Goal: Task Accomplishment & Management: Manage account settings

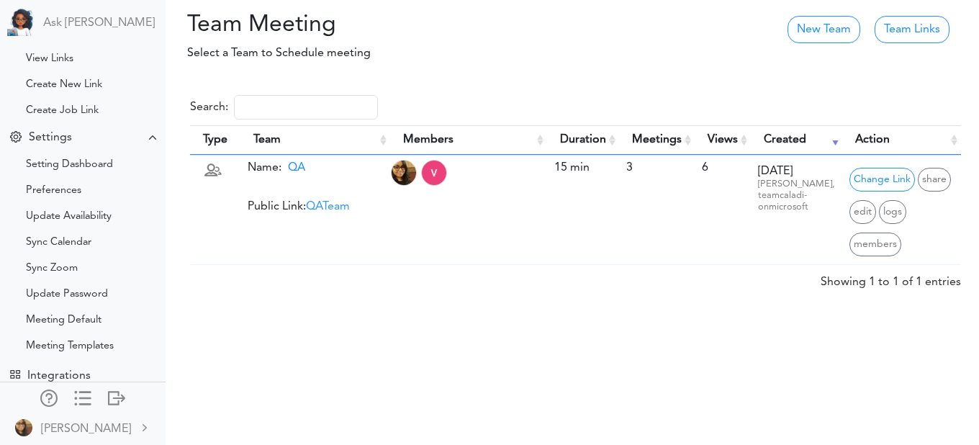
scroll to position [238, 0]
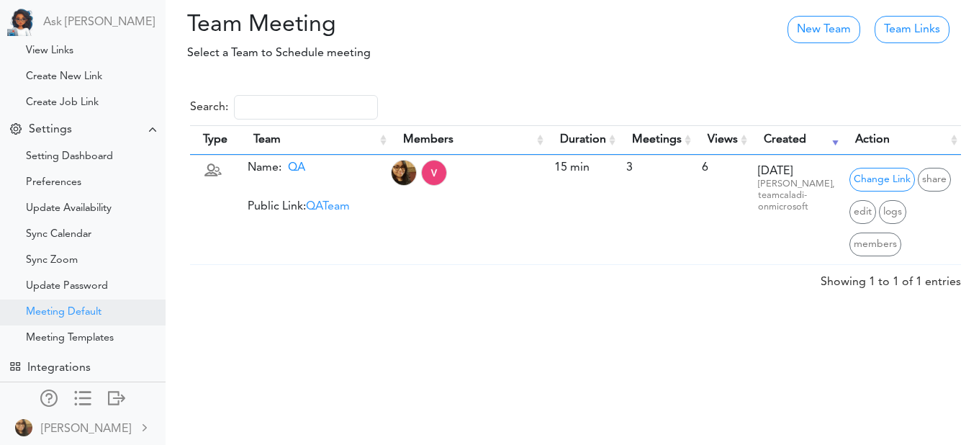
click at [58, 309] on div "Meeting Default" at bounding box center [64, 312] width 76 height 7
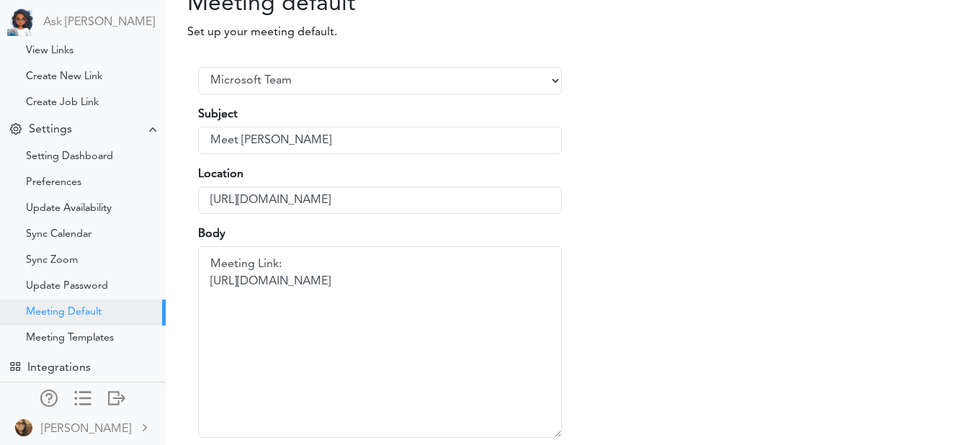
scroll to position [19, 0]
click at [325, 144] on input "Meet Vidya Pamidi" at bounding box center [380, 142] width 364 height 27
drag, startPoint x: 325, startPoint y: 144, endPoint x: 312, endPoint y: 144, distance: 13.0
click at [312, 144] on input "Meet Vidya Pamidi" at bounding box center [380, 142] width 364 height 27
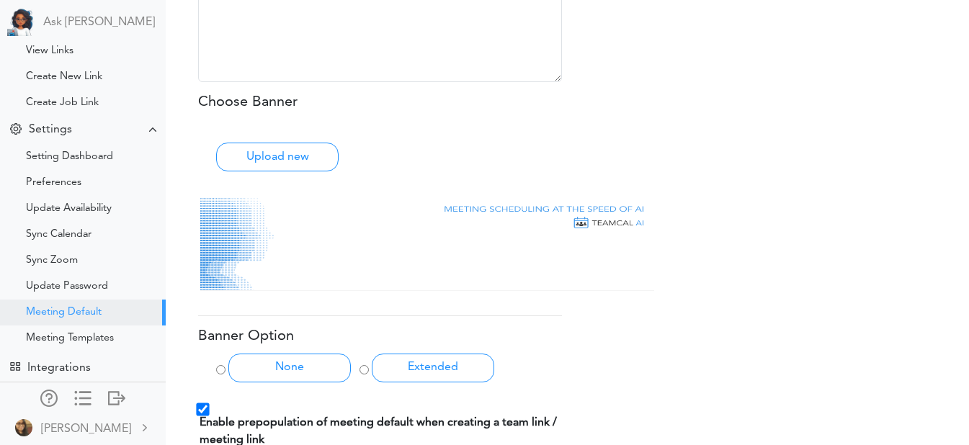
scroll to position [545, 0]
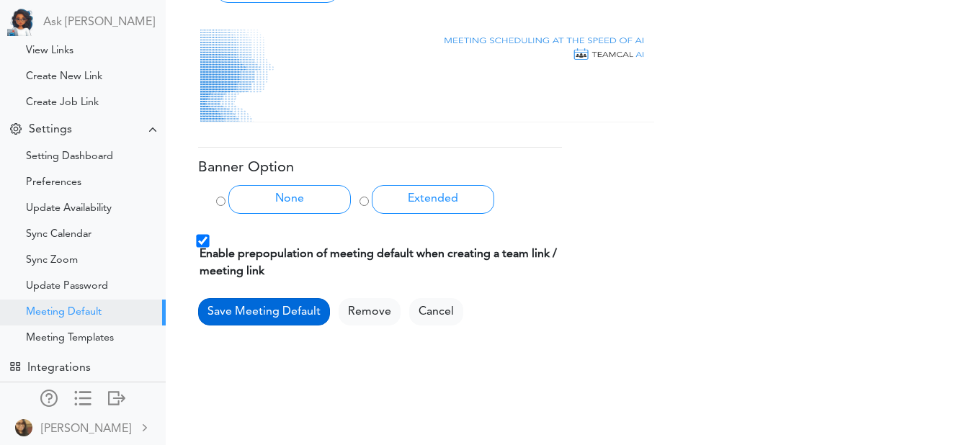
type input "Meet Vidya Pamidi, QA"
click at [261, 312] on button "Save Meeting Default" at bounding box center [264, 311] width 132 height 27
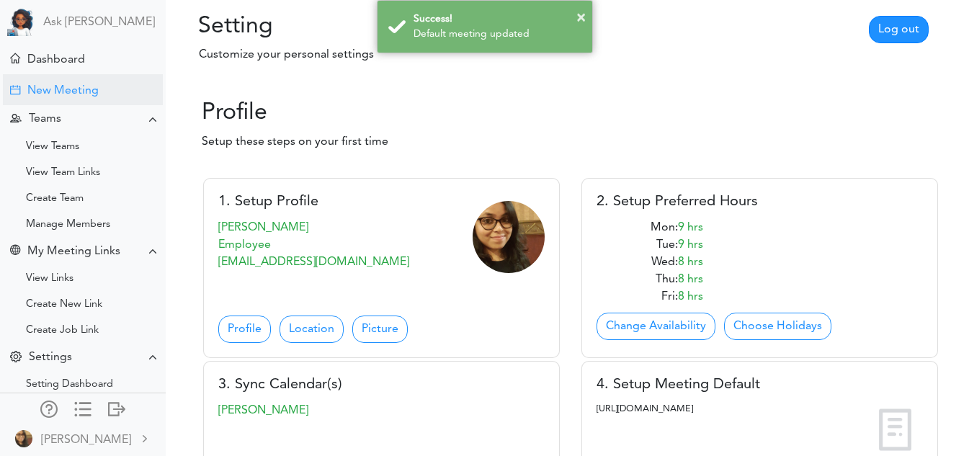
click at [63, 86] on div "New Meeting" at bounding box center [62, 91] width 71 height 14
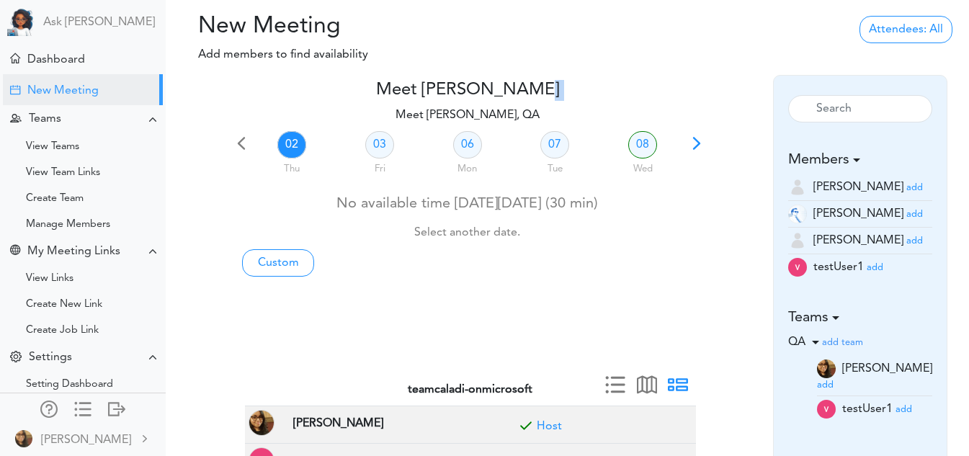
drag, startPoint x: 544, startPoint y: 78, endPoint x: 389, endPoint y: 102, distance: 156.8
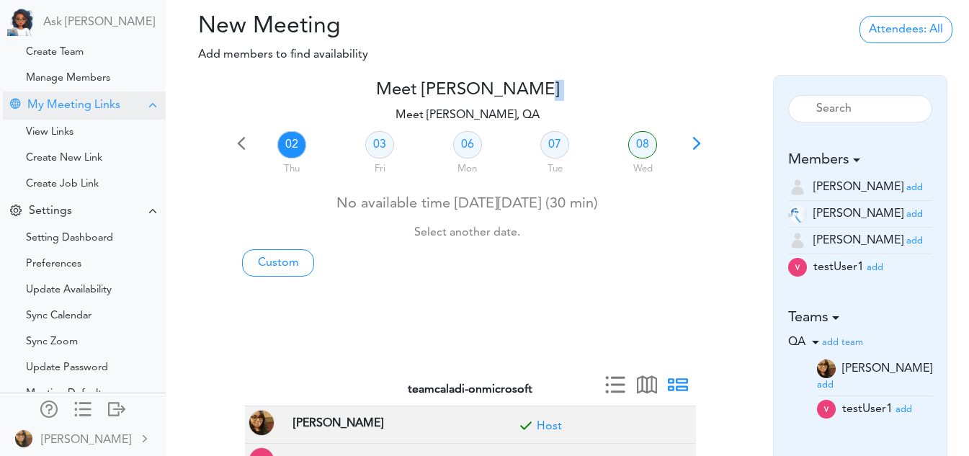
scroll to position [229, 0]
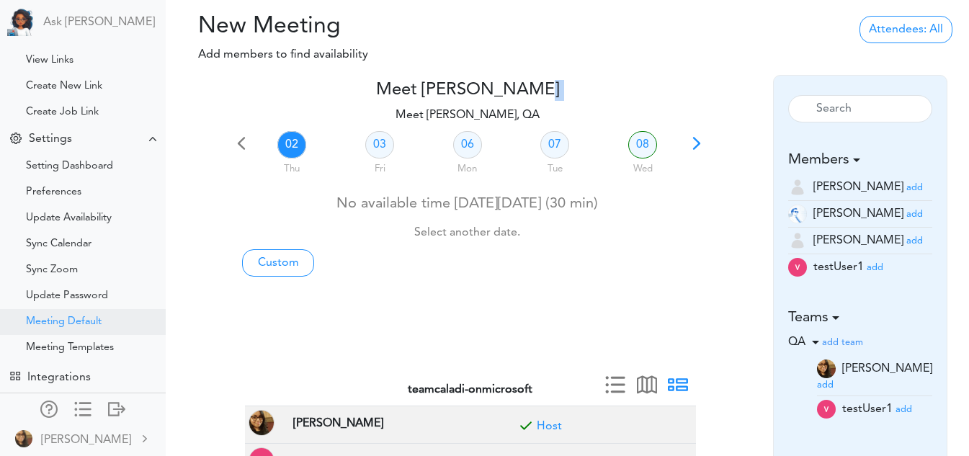
click at [85, 318] on div "Meeting Default" at bounding box center [64, 321] width 76 height 7
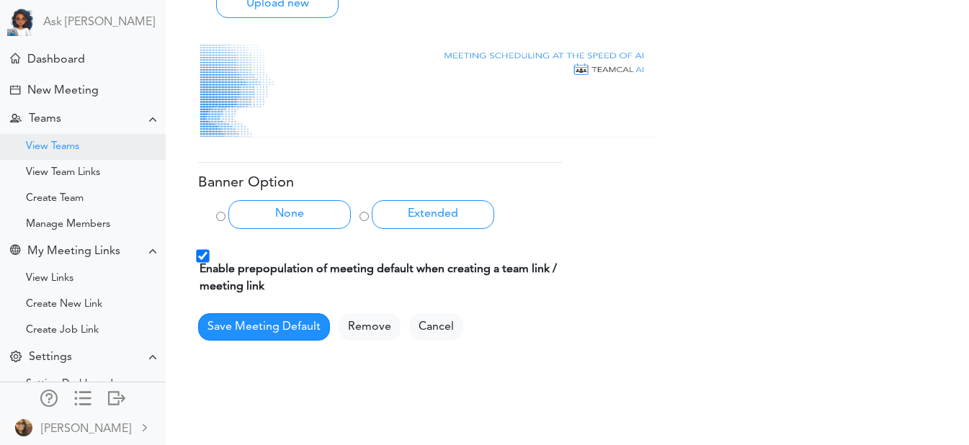
click at [97, 135] on div "View Teams" at bounding box center [83, 147] width 166 height 26
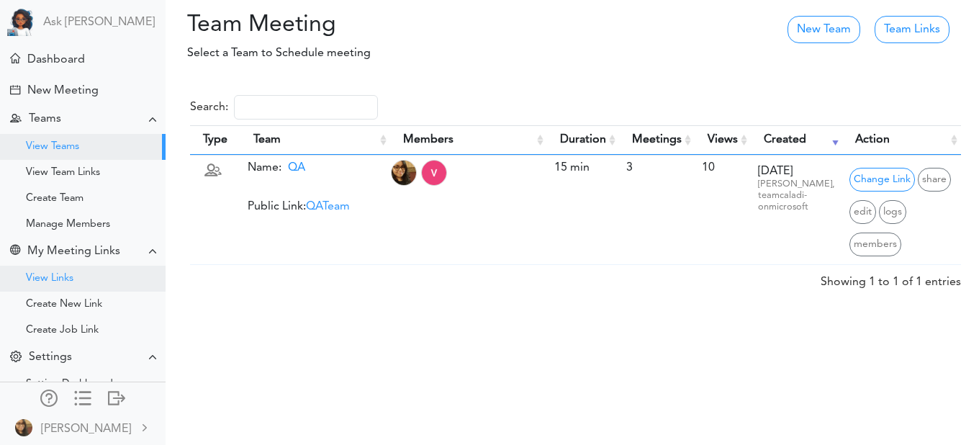
click at [50, 275] on div "View Links" at bounding box center [50, 278] width 48 height 7
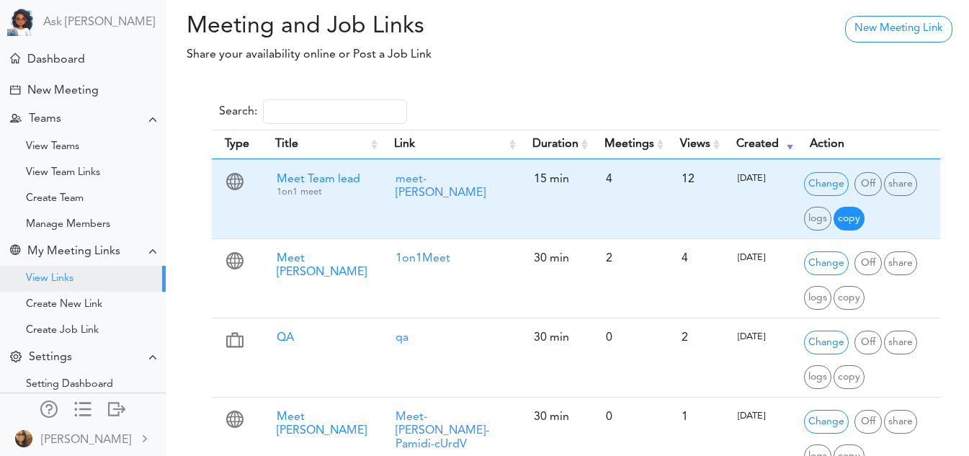
click at [837, 214] on span "copy" at bounding box center [848, 219] width 31 height 24
type input "Copy of Meet Team lead"
type input "4lm187sb"
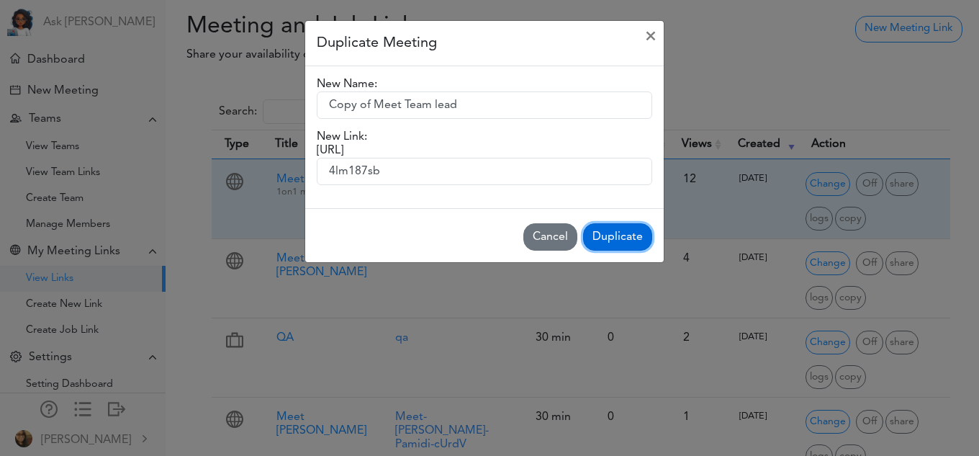
click at [607, 234] on button "Duplicate" at bounding box center [617, 236] width 69 height 27
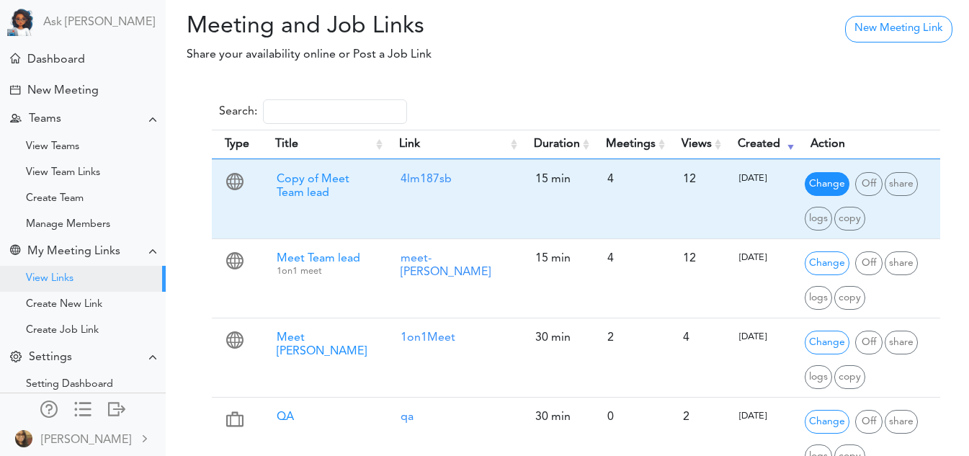
click at [821, 188] on span "Change" at bounding box center [826, 184] width 45 height 24
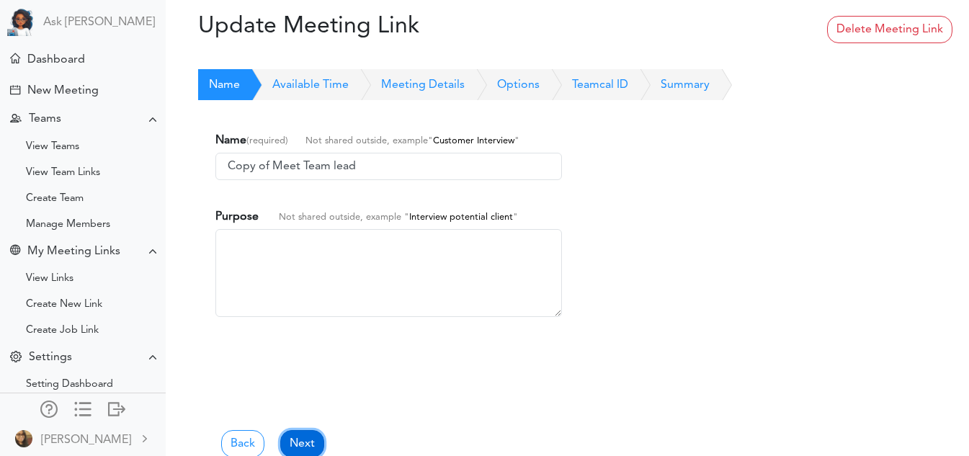
click at [302, 440] on link "Next" at bounding box center [302, 443] width 44 height 27
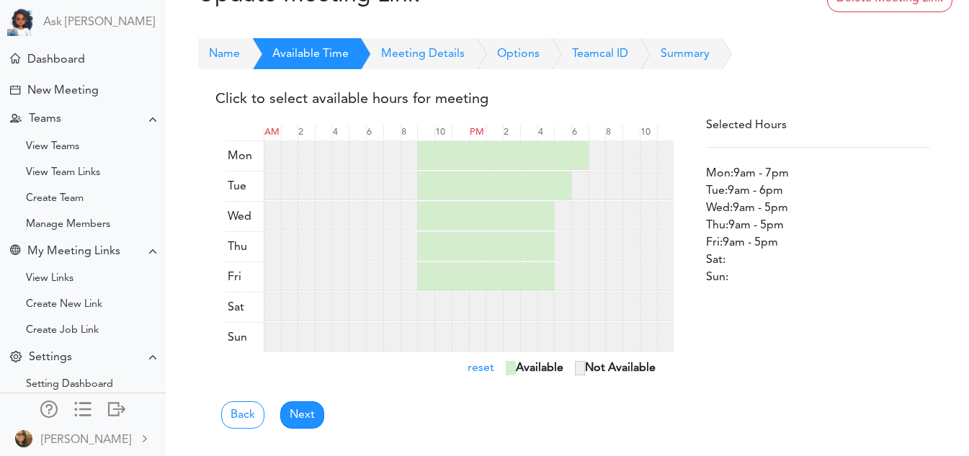
scroll to position [32, 0]
click at [591, 156] on div at bounding box center [596, 154] width 17 height 29
click at [300, 416] on link "Next" at bounding box center [302, 413] width 44 height 27
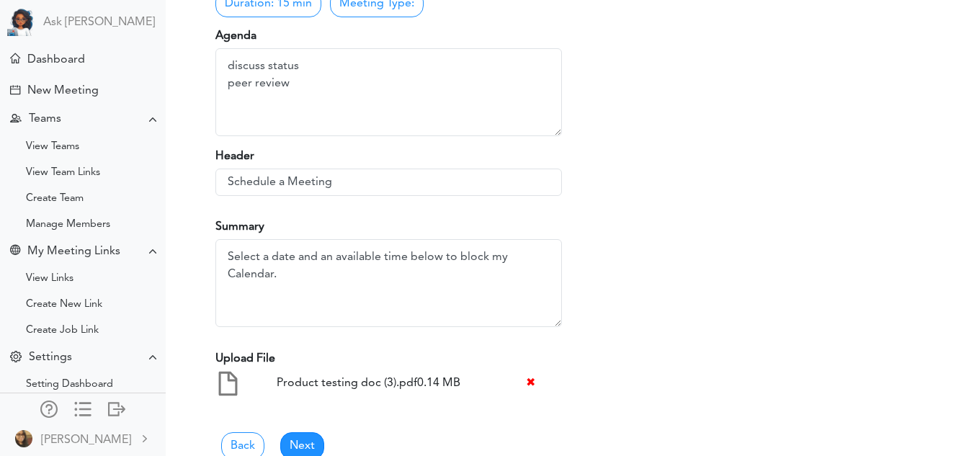
scroll to position [301, 0]
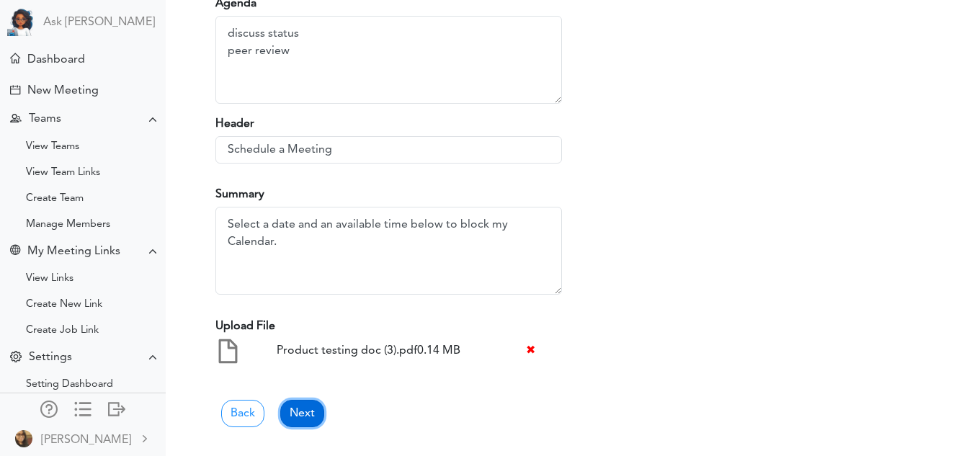
click at [308, 410] on link "Next" at bounding box center [302, 413] width 44 height 27
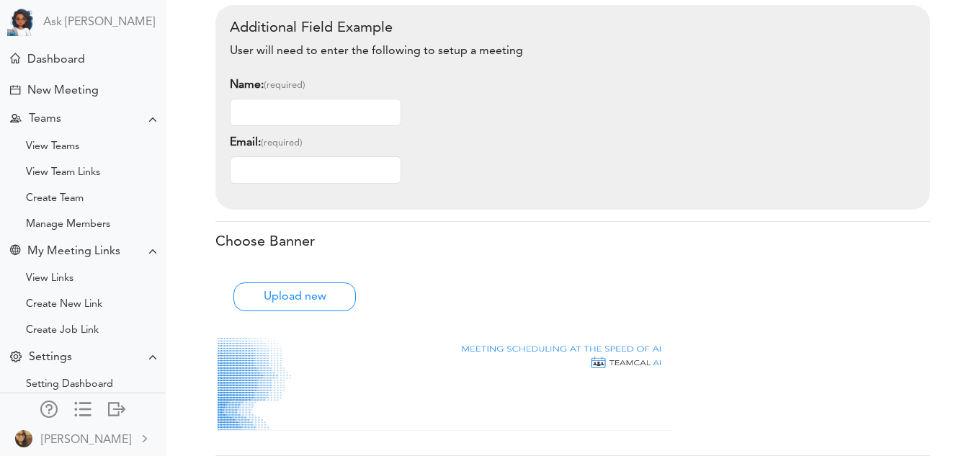
scroll to position [699, 0]
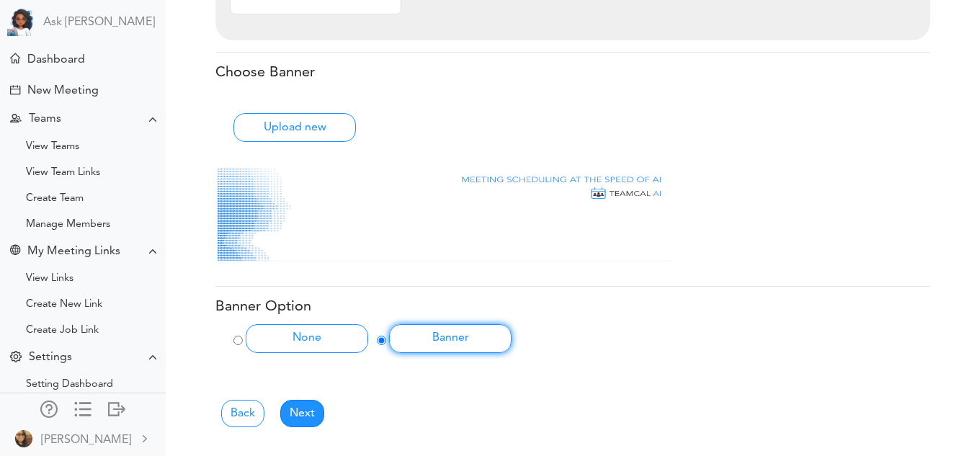
click at [308, 399] on div "Back Next" at bounding box center [572, 401] width 714 height 52
click at [309, 410] on link "Next" at bounding box center [302, 413] width 44 height 27
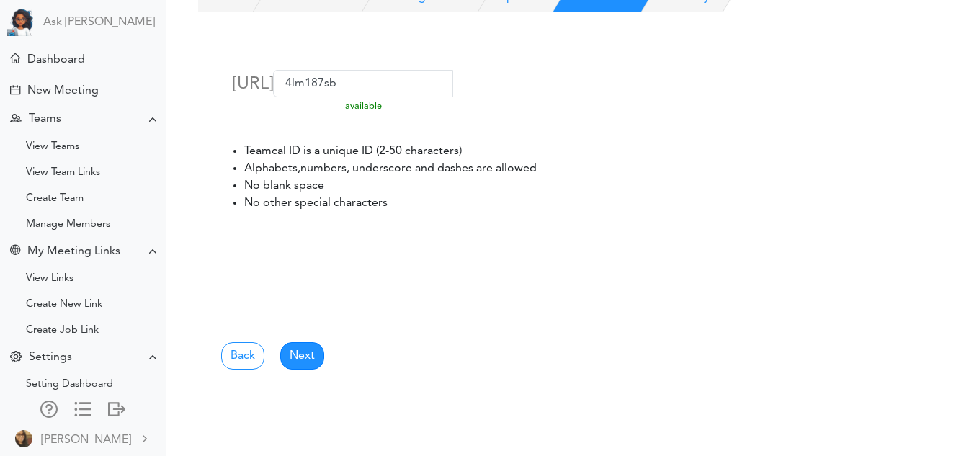
scroll to position [0, 0]
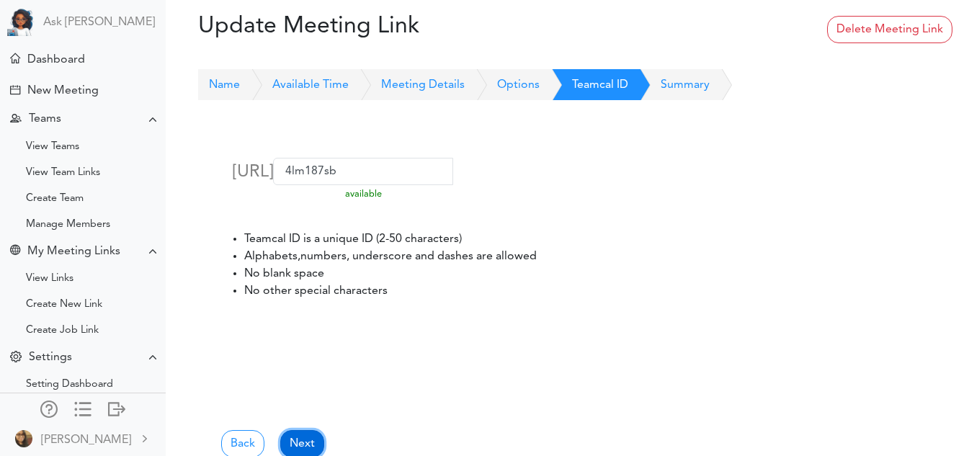
click at [299, 438] on link "Next" at bounding box center [302, 443] width 44 height 27
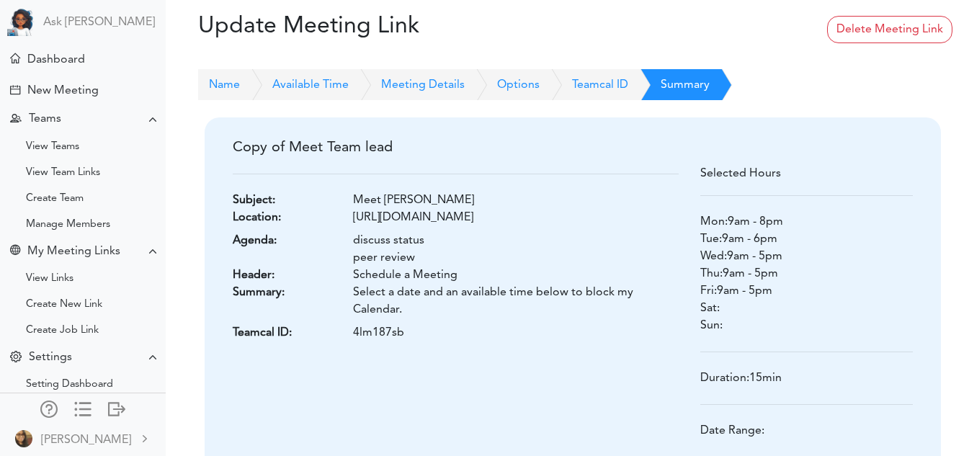
scroll to position [169, 0]
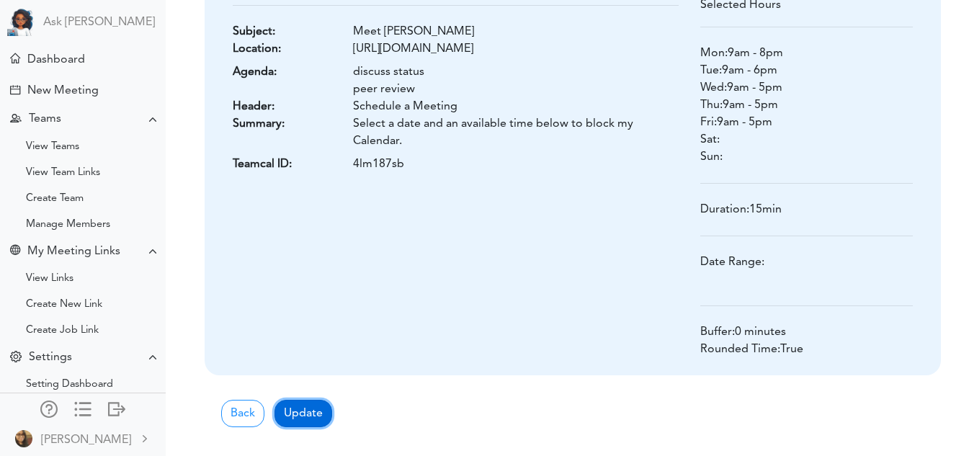
click at [308, 417] on button "Update" at bounding box center [303, 413] width 58 height 27
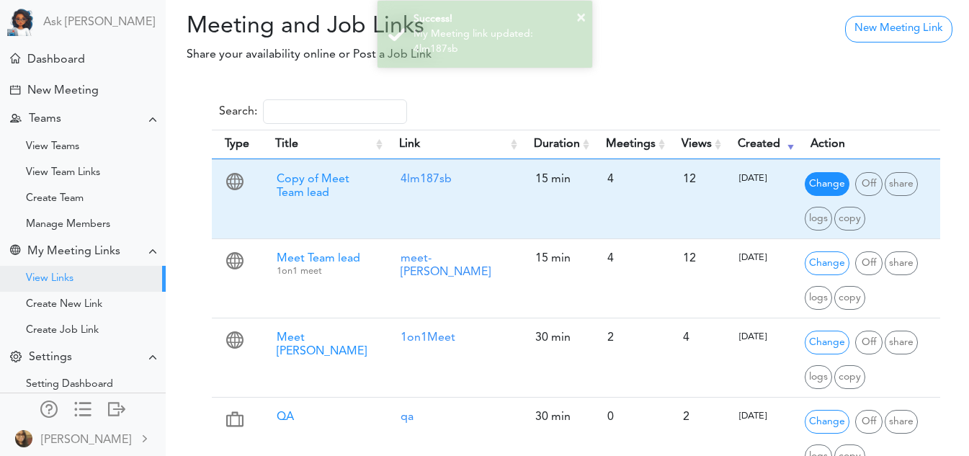
click at [840, 178] on span "Change" at bounding box center [826, 184] width 45 height 24
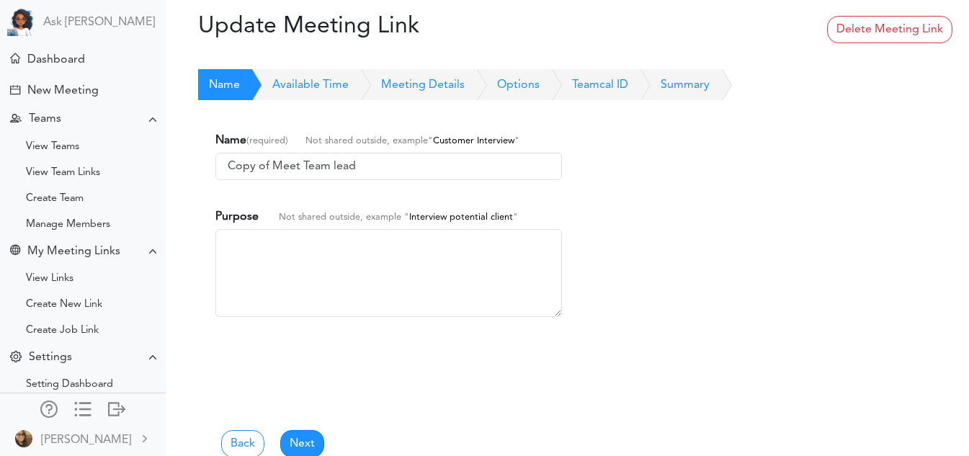
scroll to position [88, 0]
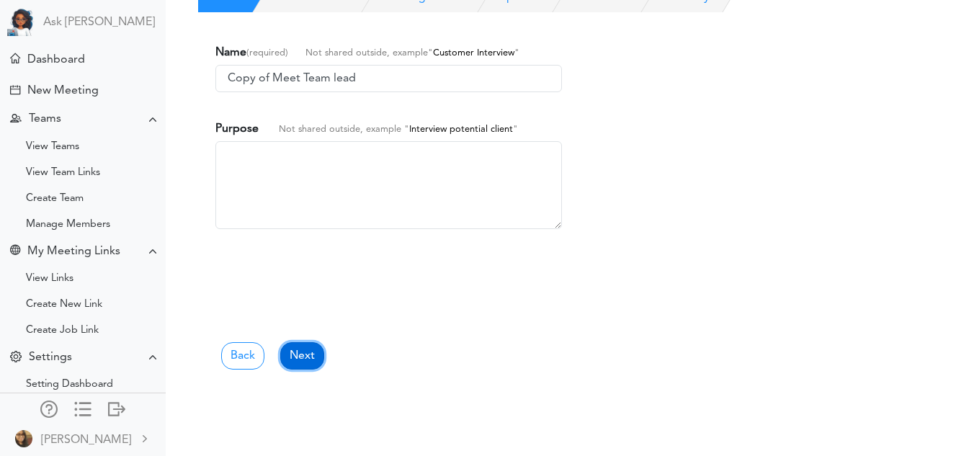
click at [301, 359] on link "Next" at bounding box center [302, 355] width 44 height 27
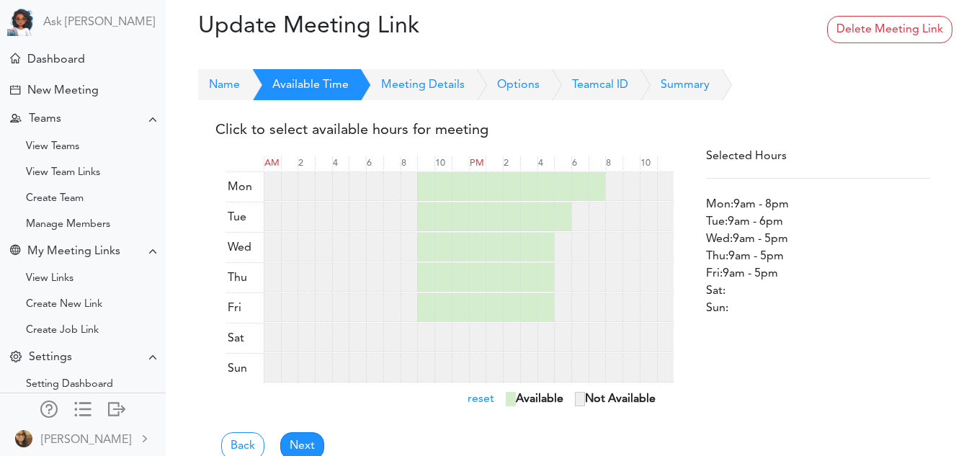
scroll to position [32, 0]
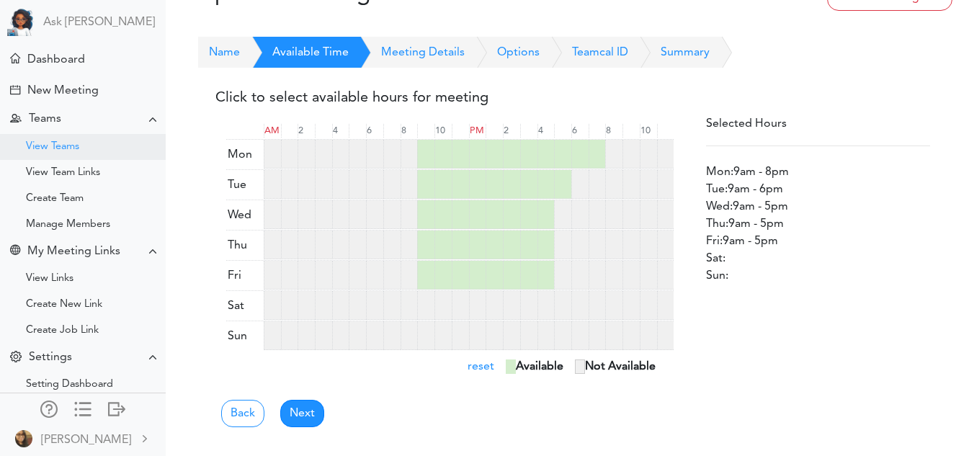
click at [59, 143] on div "View Teams" at bounding box center [52, 146] width 53 height 7
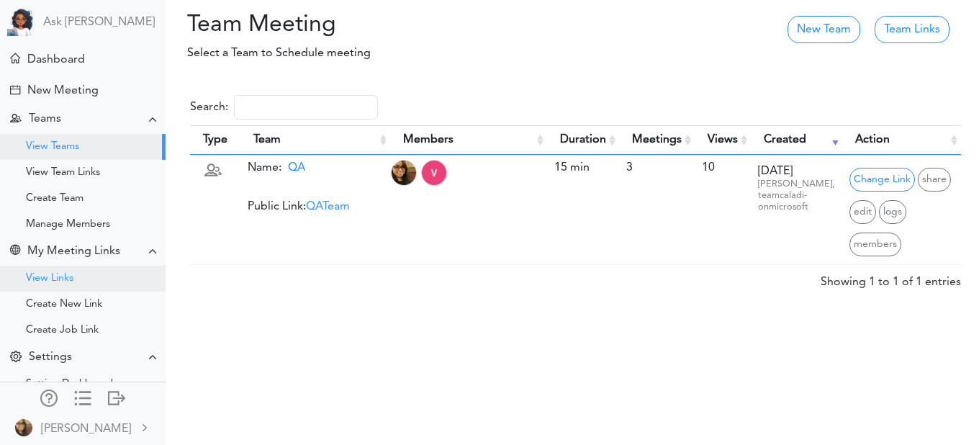
click at [81, 273] on div "View Links" at bounding box center [83, 279] width 166 height 26
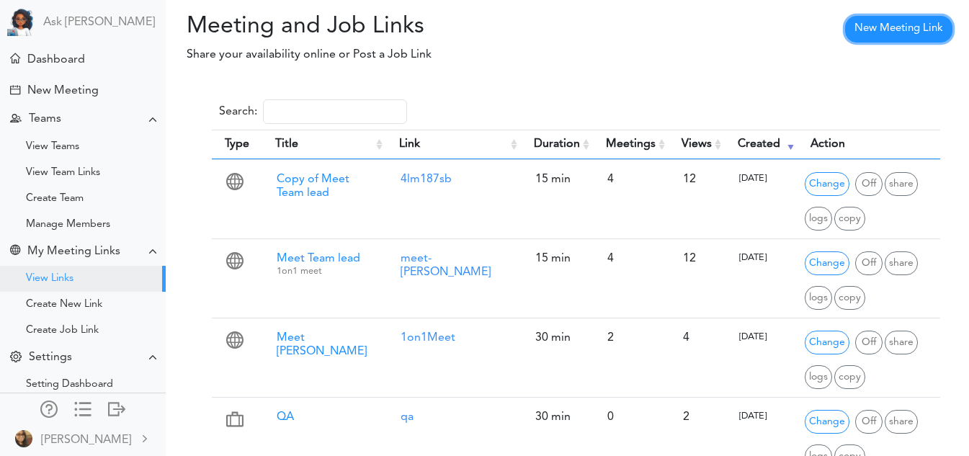
click at [923, 33] on link "New Meeting Link" at bounding box center [898, 29] width 107 height 27
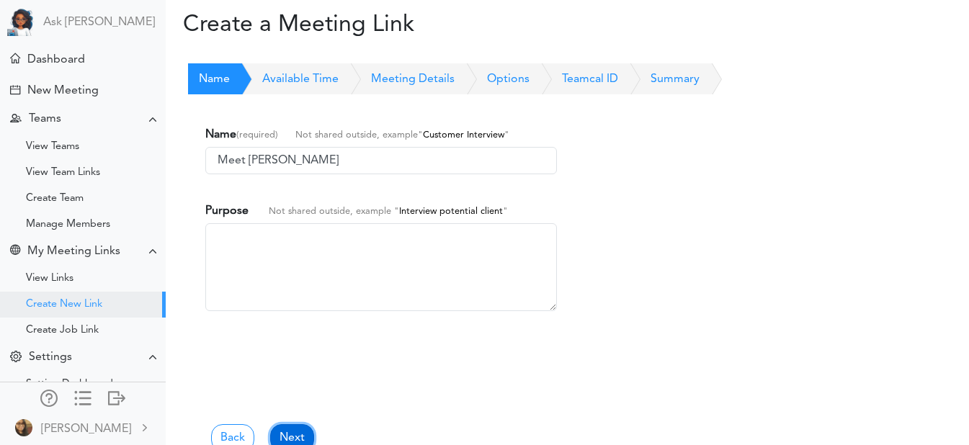
click at [291, 431] on link "Next" at bounding box center [292, 437] width 44 height 27
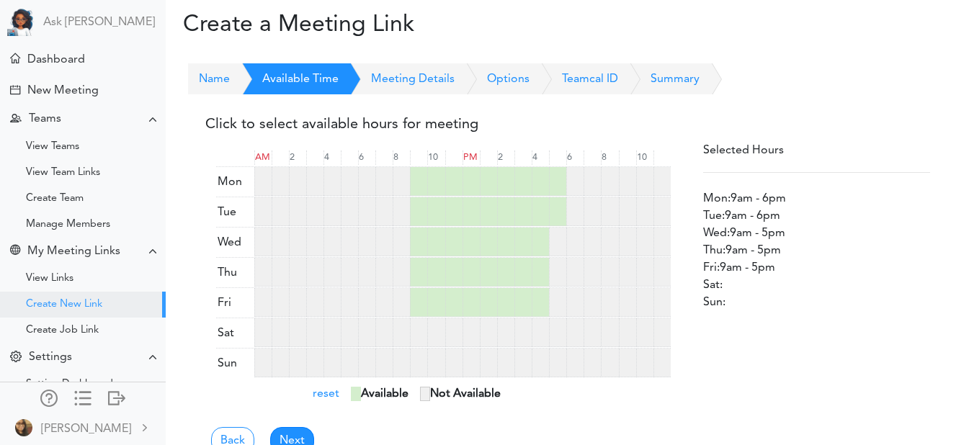
scroll to position [38, 0]
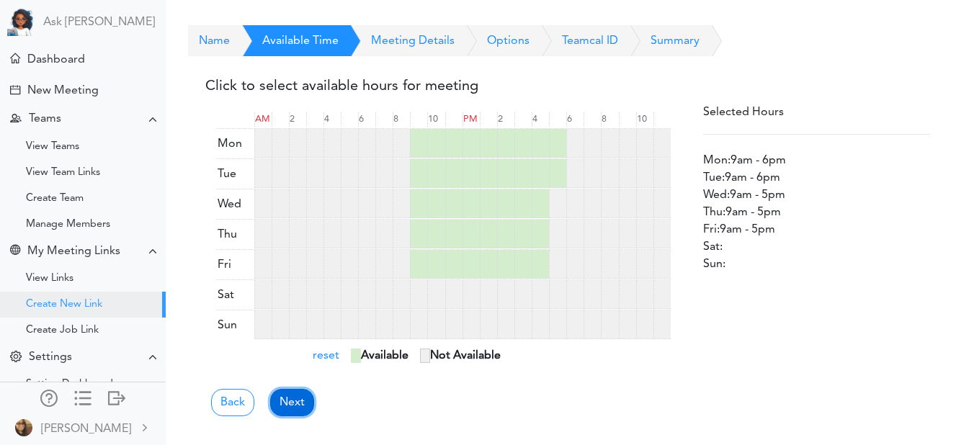
click at [297, 396] on link "Next" at bounding box center [292, 402] width 44 height 27
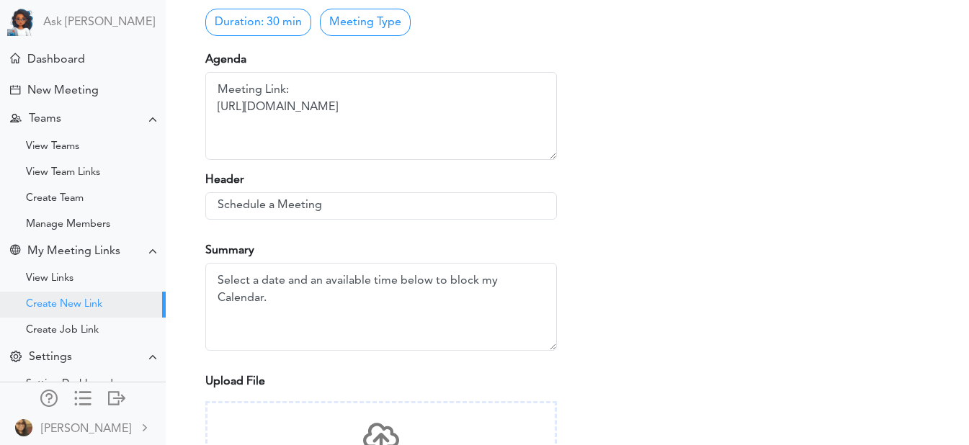
scroll to position [485, 0]
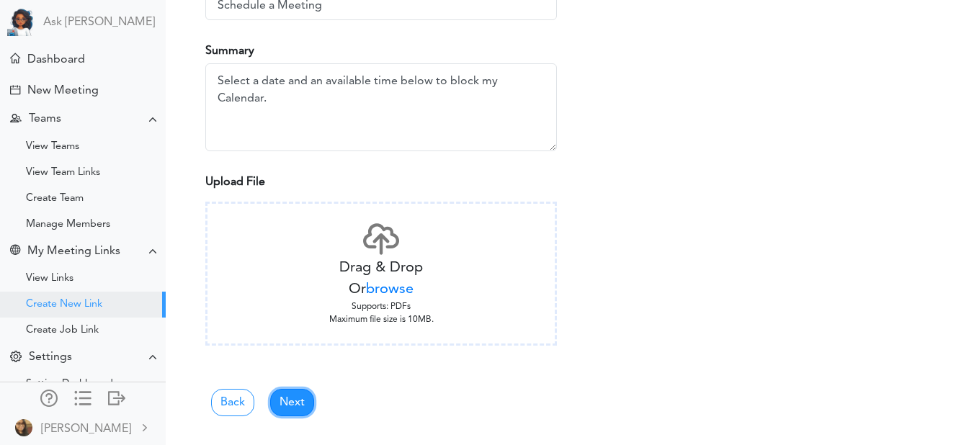
click at [297, 396] on link "Next" at bounding box center [292, 402] width 44 height 27
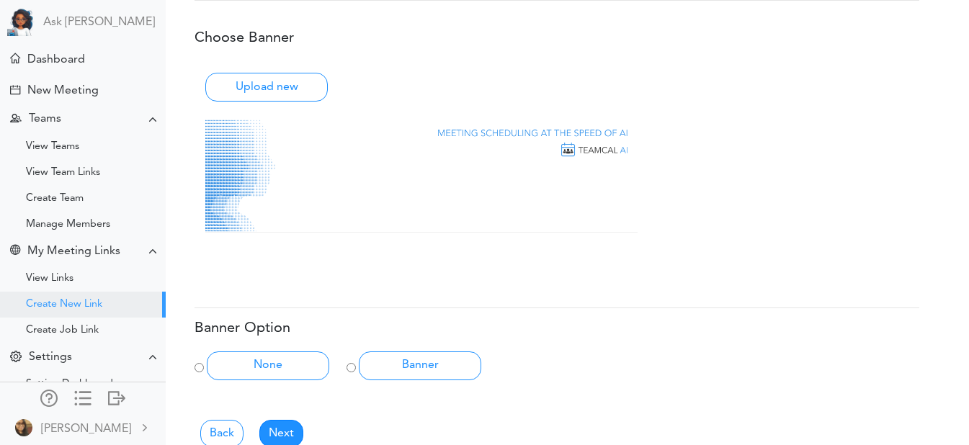
scroll to position [776, 11]
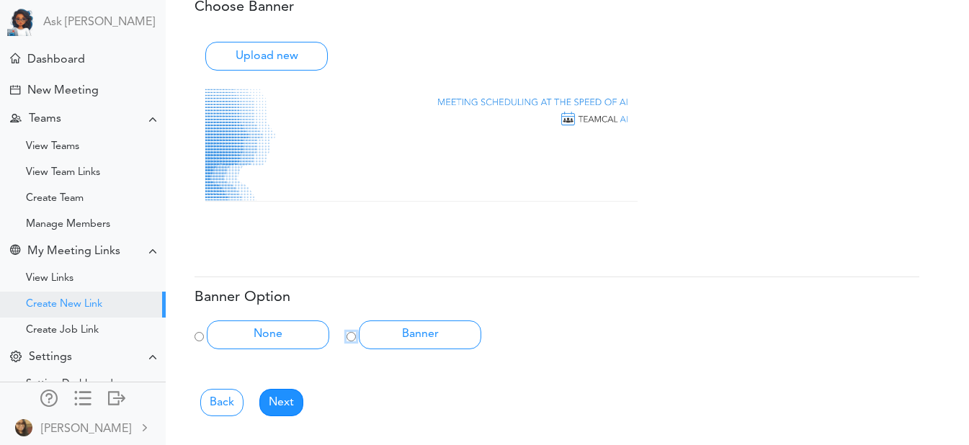
click at [346, 339] on input "Banner" at bounding box center [350, 336] width 9 height 9
radio input "true"
click at [282, 395] on link "Next" at bounding box center [281, 402] width 44 height 27
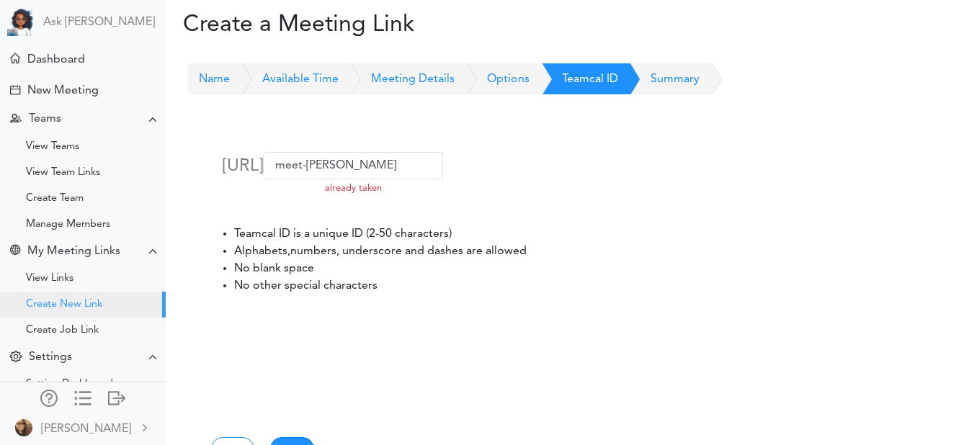
scroll to position [93, 11]
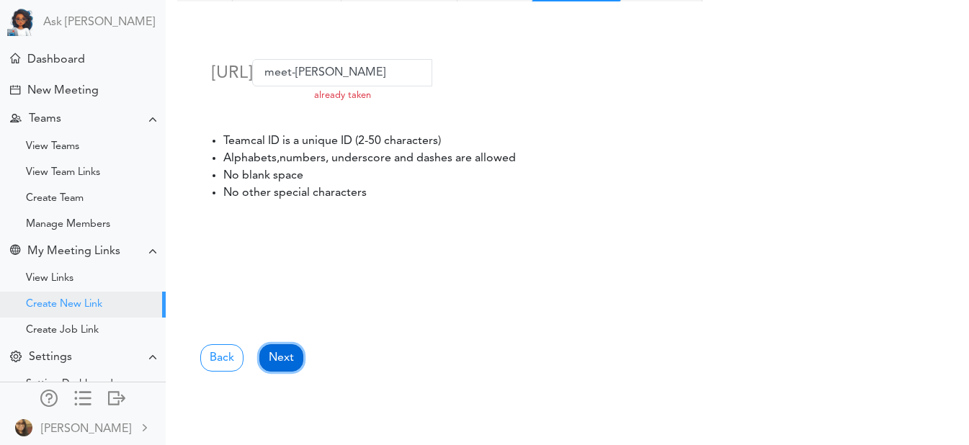
click at [282, 361] on link "Next" at bounding box center [281, 357] width 44 height 27
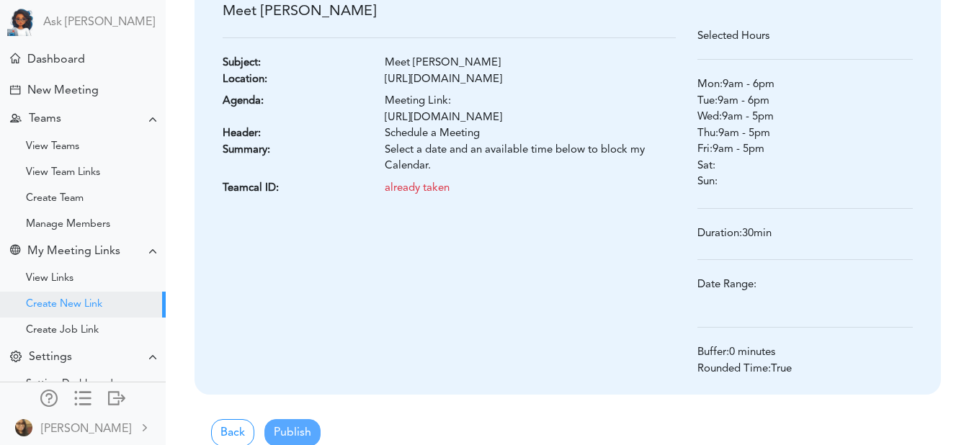
scroll to position [140, 0]
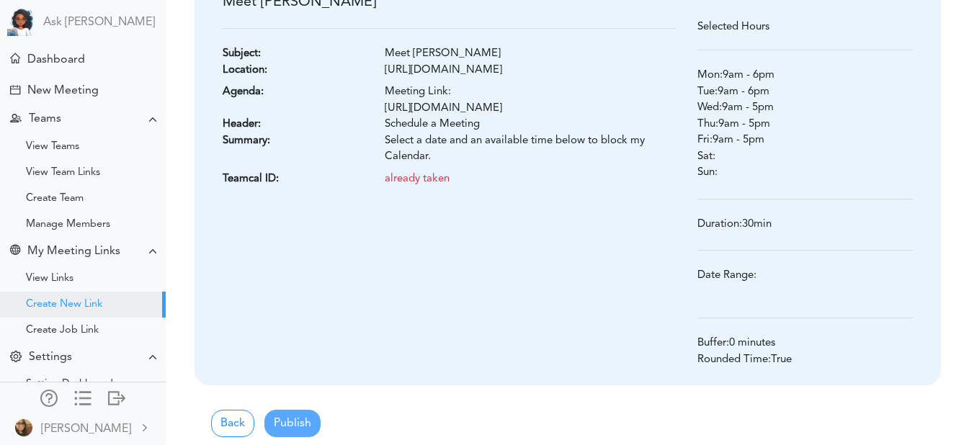
click at [298, 422] on div "Back Publish" at bounding box center [567, 411] width 724 height 52
click at [233, 420] on link "Back" at bounding box center [232, 423] width 43 height 27
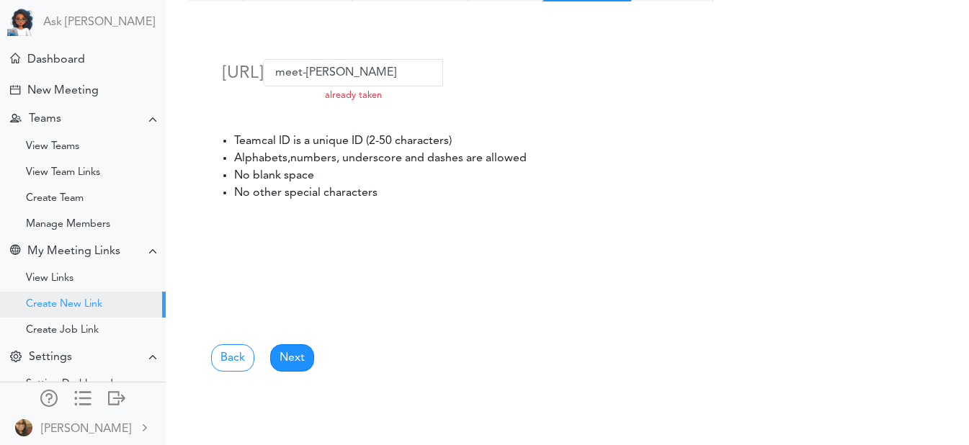
scroll to position [0, 0]
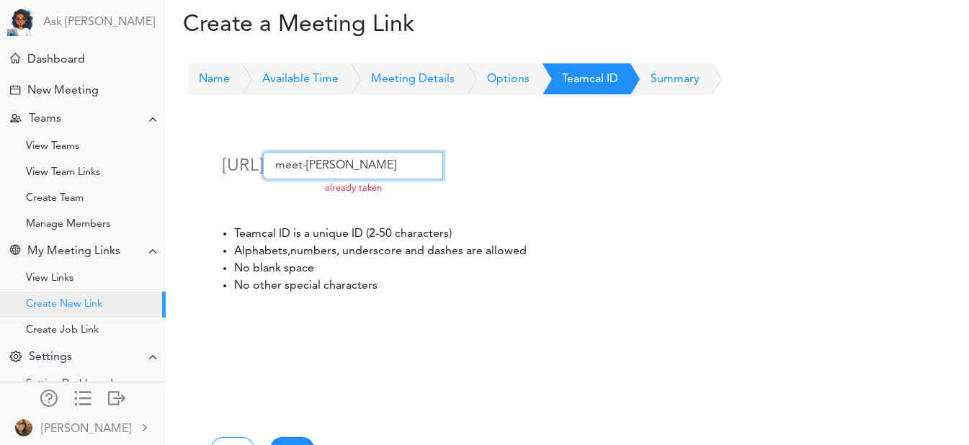
drag, startPoint x: 308, startPoint y: 214, endPoint x: 216, endPoint y: 226, distance: 92.3
click at [216, 207] on div "https://id.teamcal.ai/i/teamcaladi-onmicrosoft/ meet-vidya available already ta…" at bounding box center [380, 171] width 351 height 73
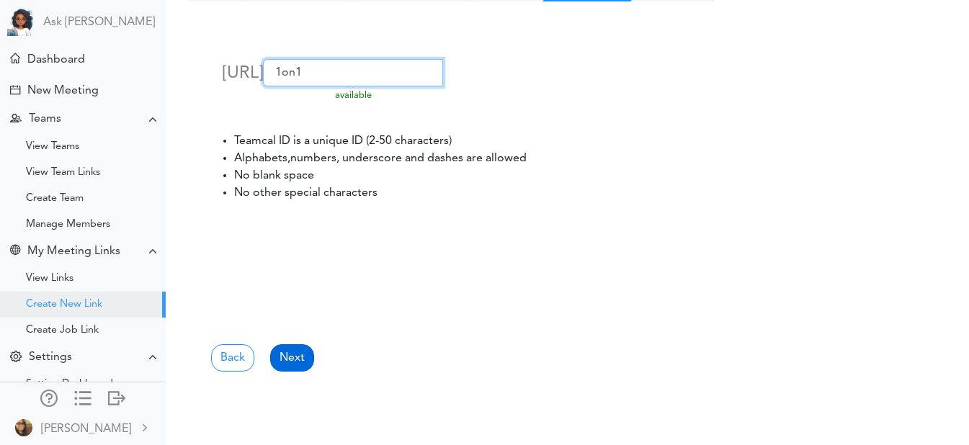
type input "1on1"
click at [292, 358] on link "Next" at bounding box center [292, 357] width 44 height 27
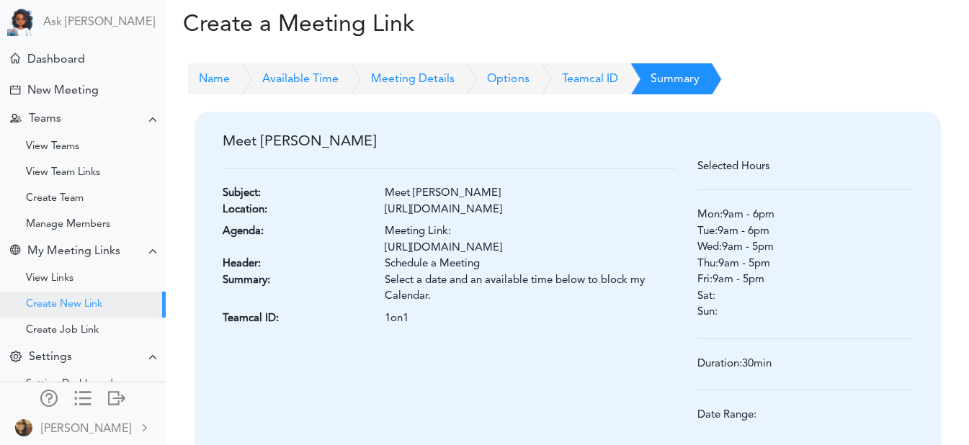
scroll to position [161, 0]
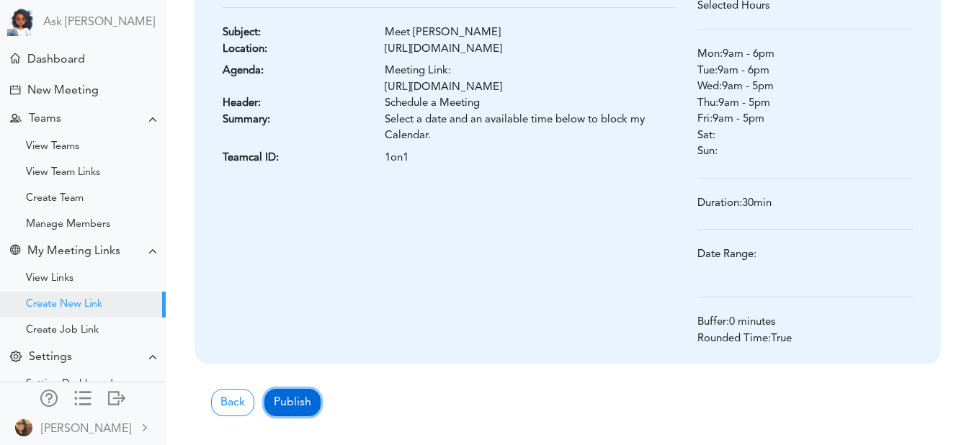
click at [292, 400] on button "Publish" at bounding box center [292, 402] width 56 height 27
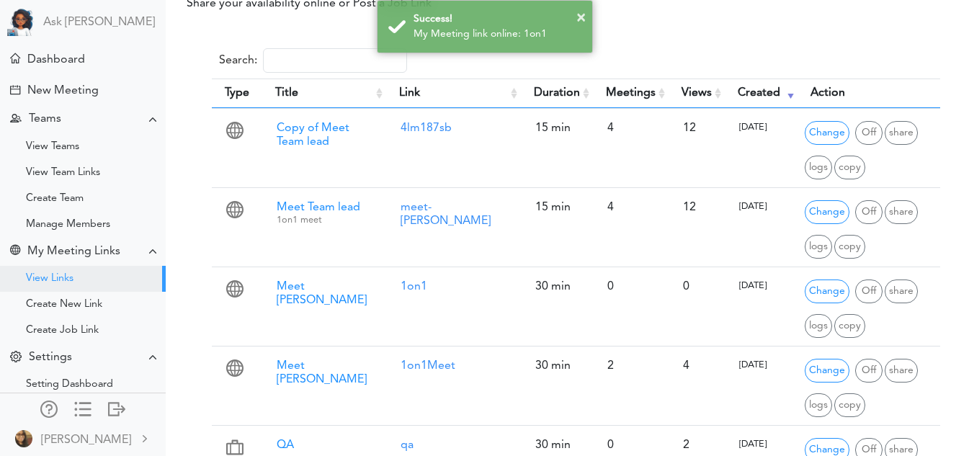
scroll to position [60, 0]
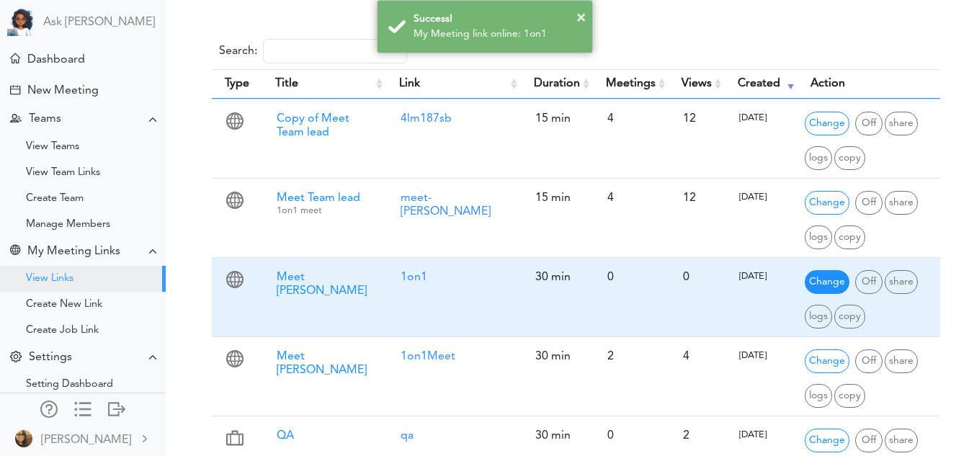
click at [812, 281] on span "Change" at bounding box center [826, 282] width 45 height 24
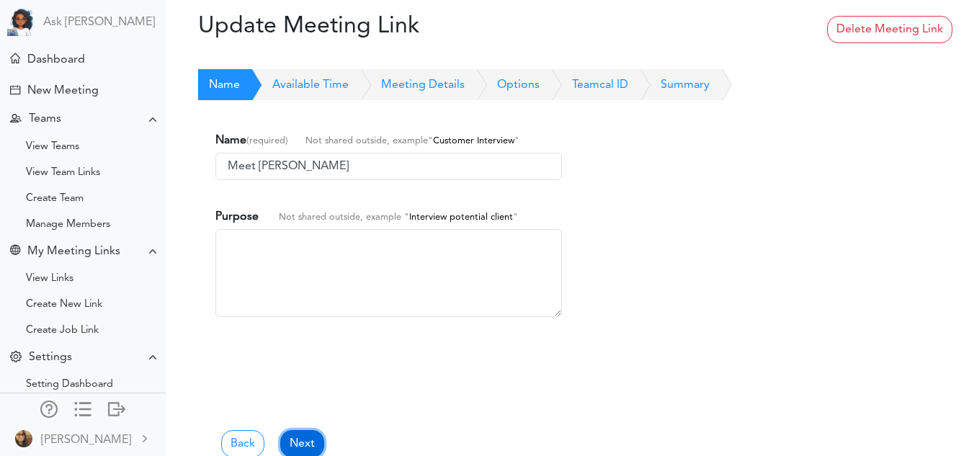
click at [303, 444] on link "Next" at bounding box center [302, 443] width 44 height 27
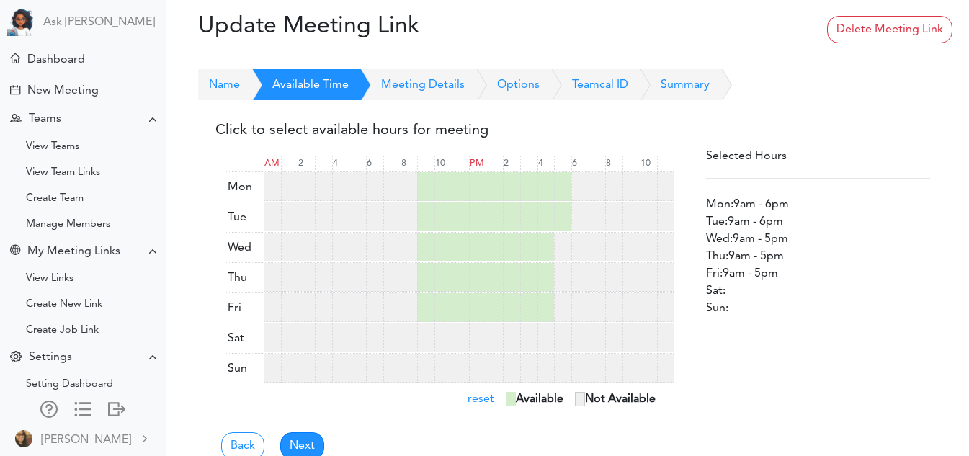
scroll to position [32, 0]
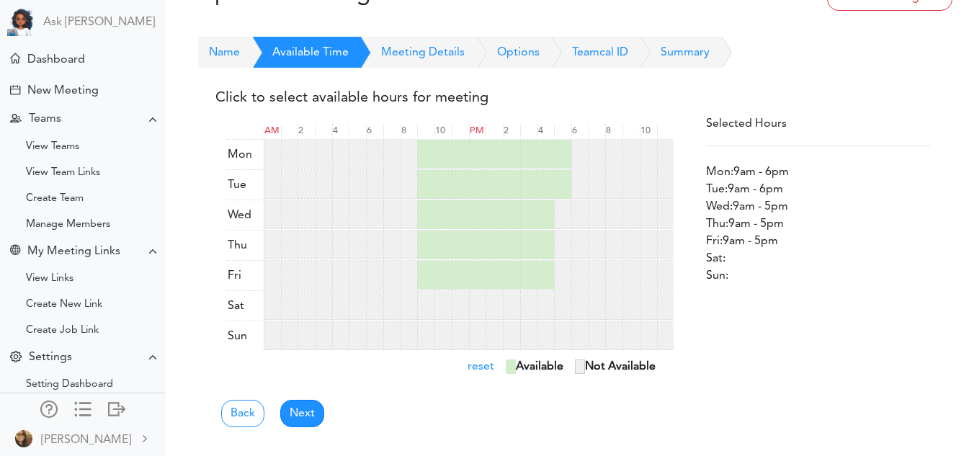
click at [308, 398] on div "Back Next" at bounding box center [572, 401] width 714 height 52
click at [305, 420] on link "Next" at bounding box center [302, 413] width 44 height 27
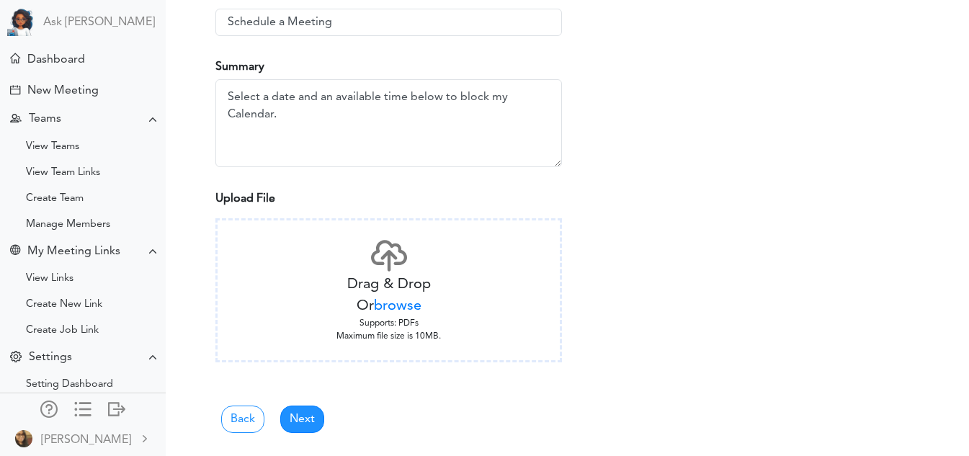
scroll to position [434, 0]
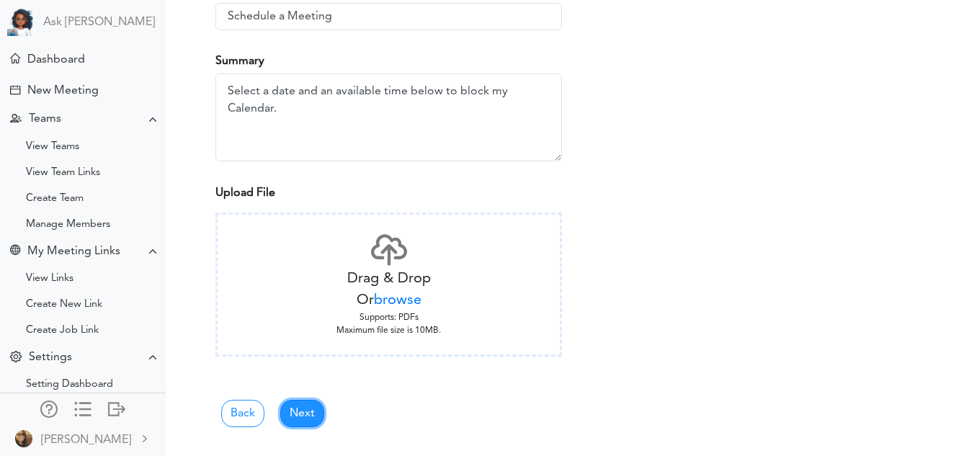
click at [305, 420] on link "Next" at bounding box center [302, 413] width 44 height 27
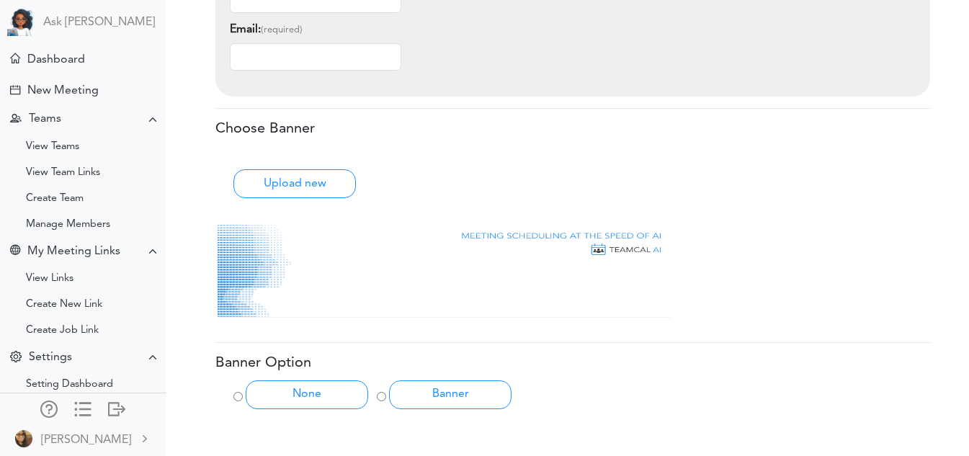
scroll to position [699, 0]
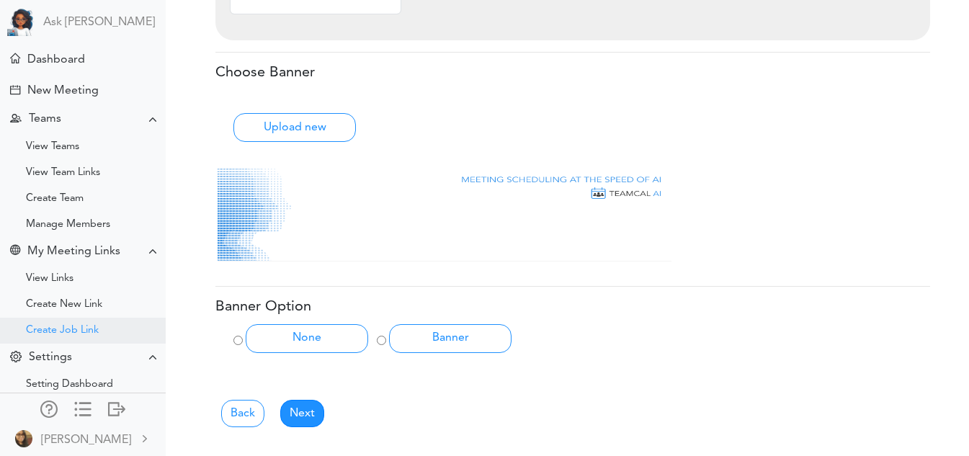
click at [74, 319] on div "Create Job Link" at bounding box center [83, 331] width 166 height 26
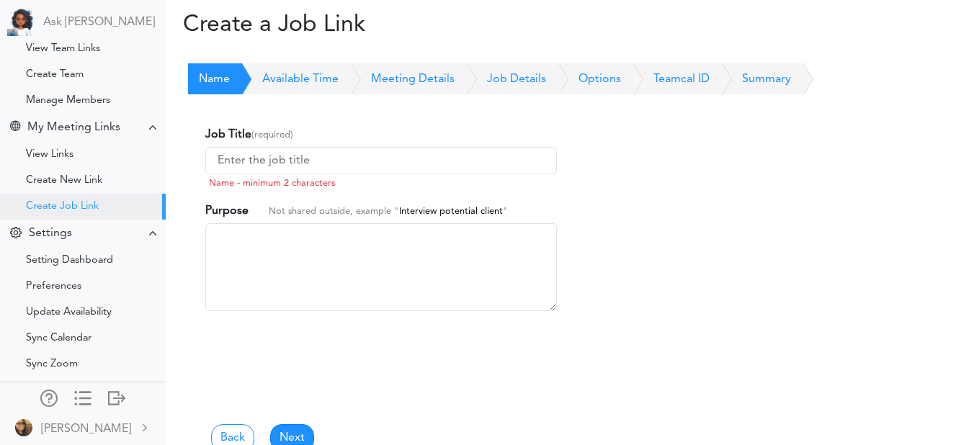
scroll to position [145, 0]
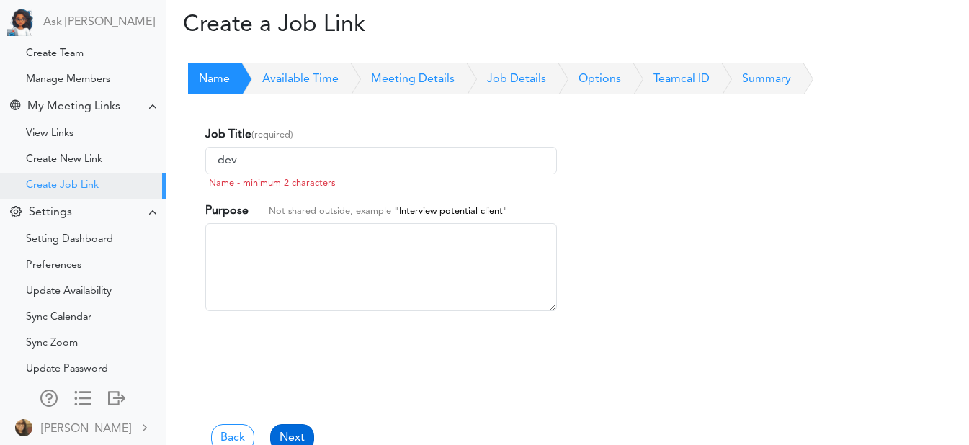
type input "dev"
click at [294, 433] on link "Next" at bounding box center [292, 437] width 44 height 27
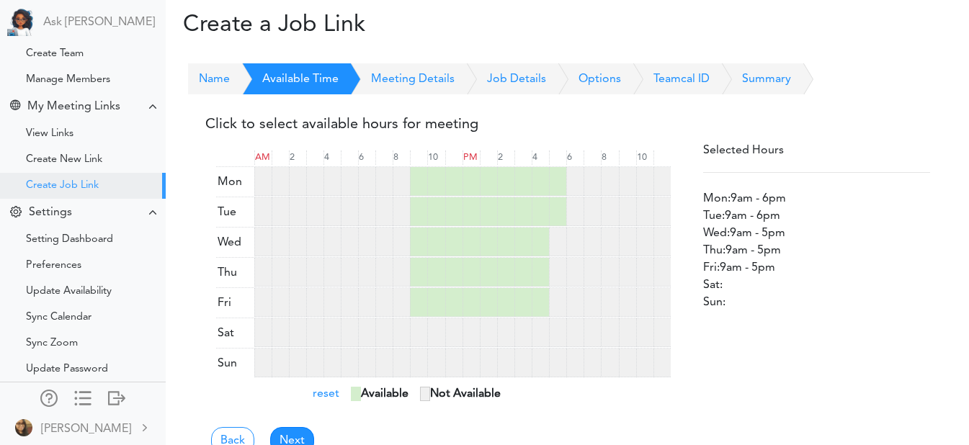
scroll to position [38, 0]
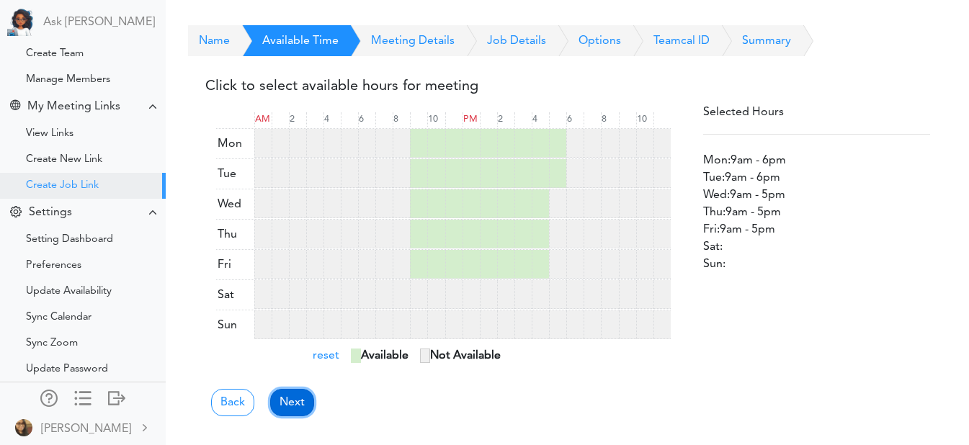
click at [297, 403] on link "Next" at bounding box center [292, 402] width 44 height 27
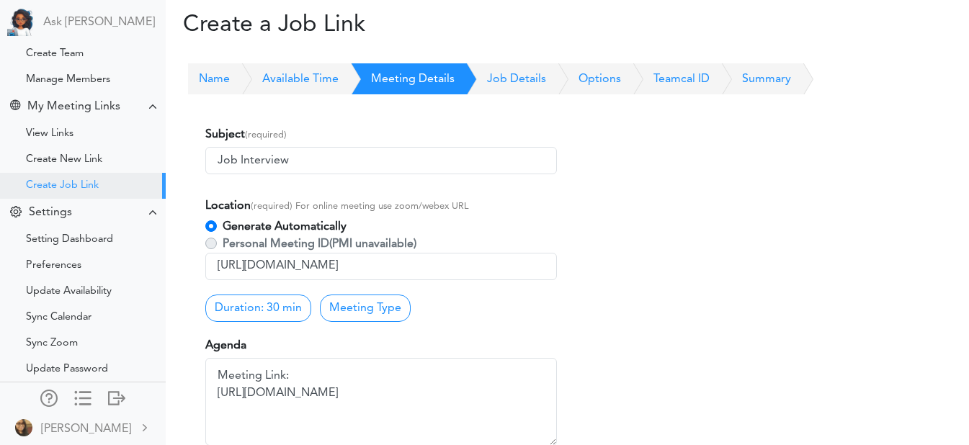
scroll to position [93, 0]
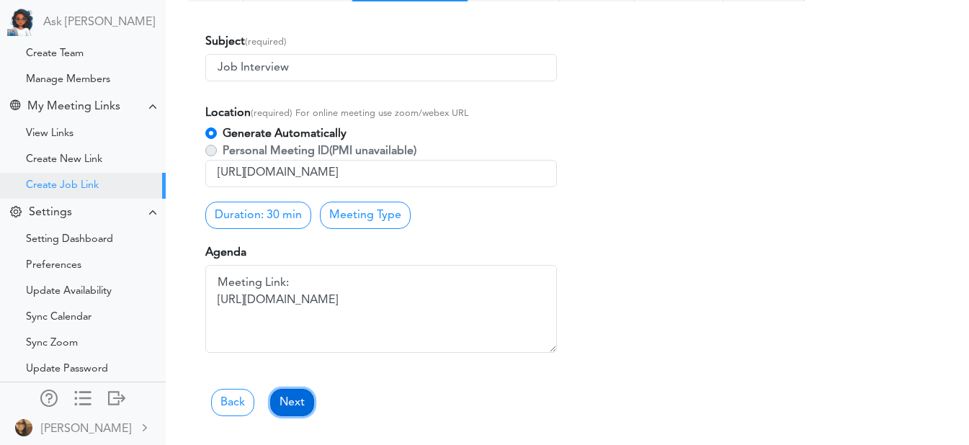
click at [295, 408] on link "Next" at bounding box center [292, 402] width 44 height 27
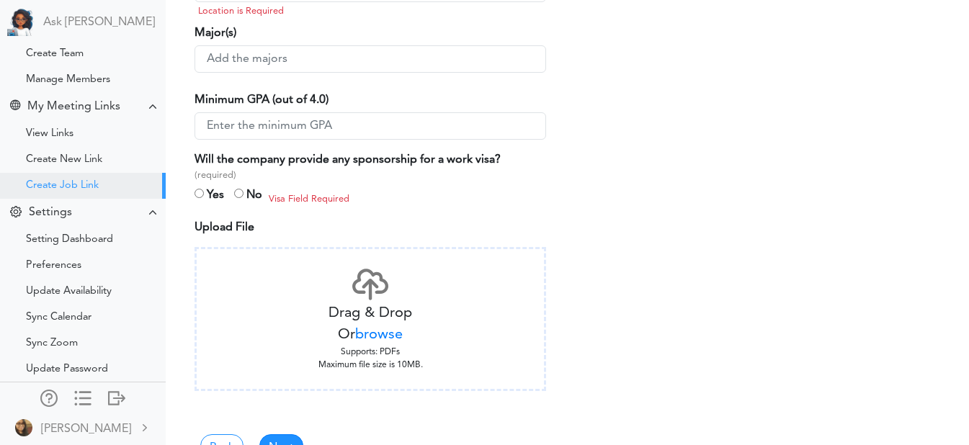
scroll to position [562, 11]
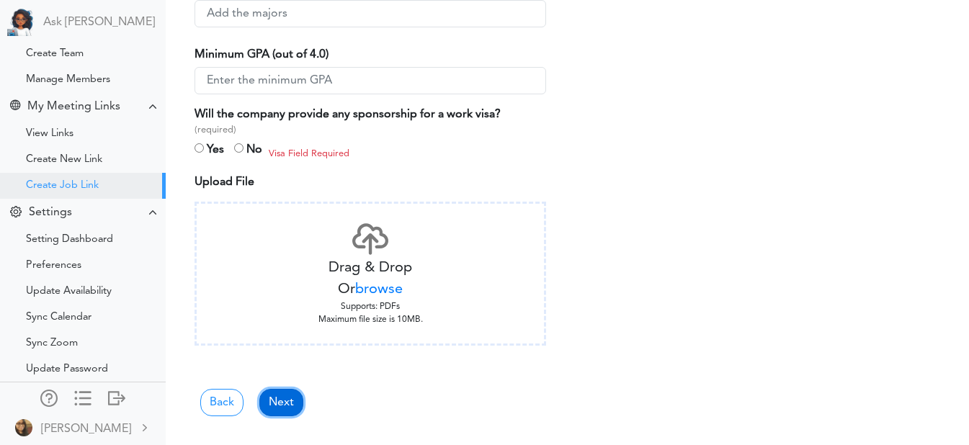
click at [286, 402] on link "Next" at bounding box center [281, 402] width 44 height 27
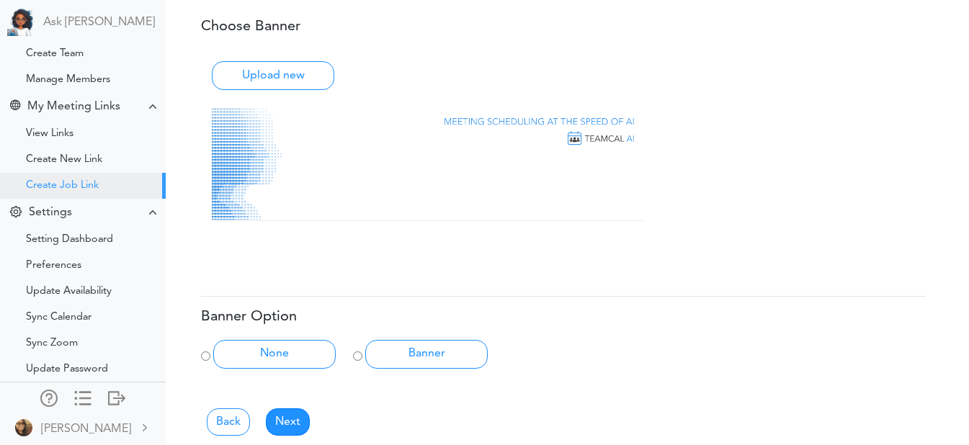
scroll to position [776, 4]
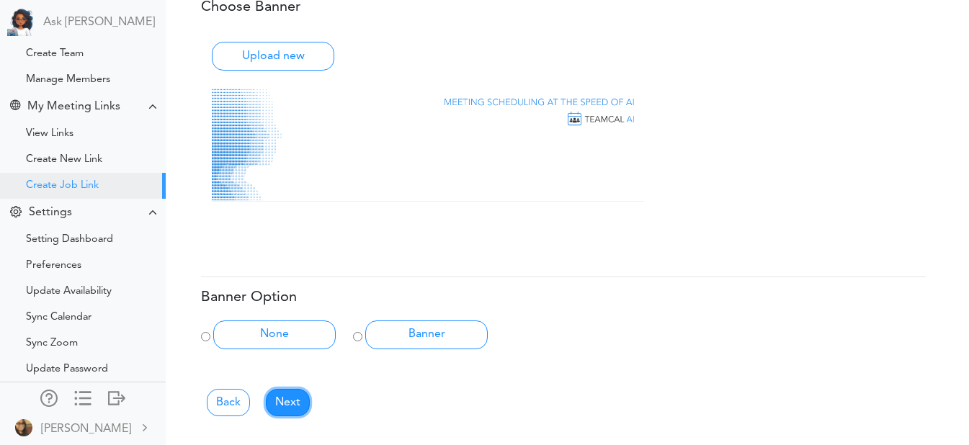
click at [286, 402] on link "Next" at bounding box center [288, 402] width 44 height 27
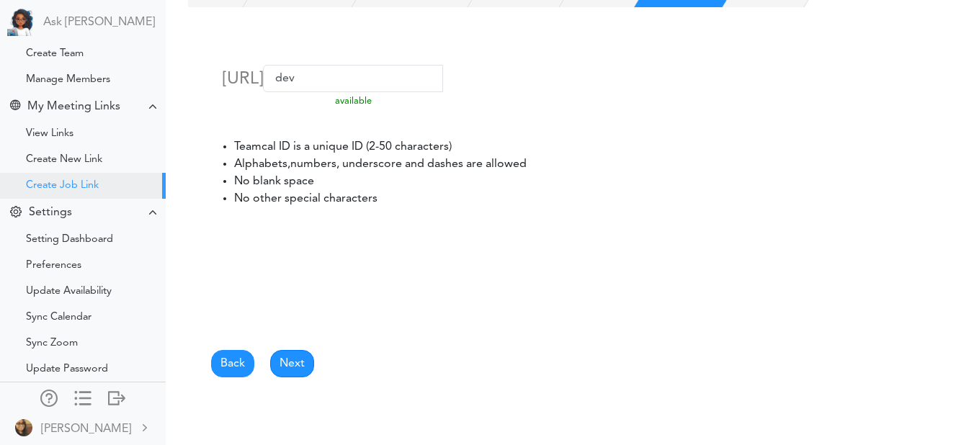
scroll to position [88, 0]
click at [233, 365] on link "Back" at bounding box center [232, 362] width 43 height 27
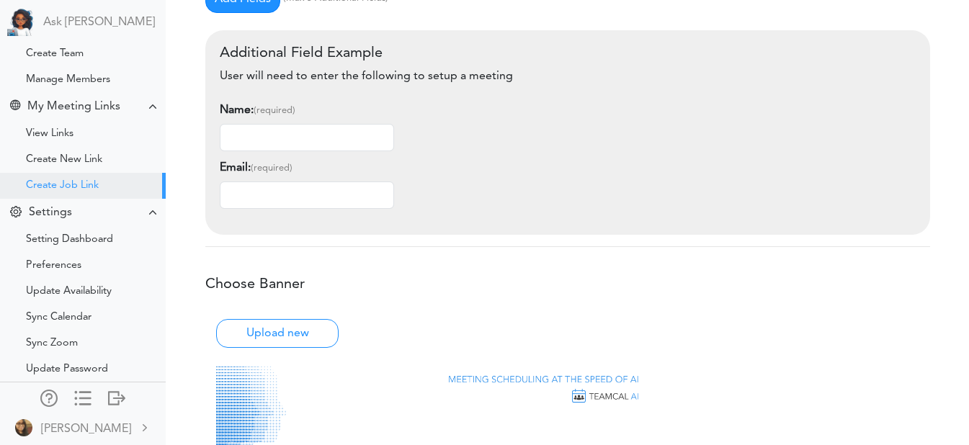
scroll to position [521, 0]
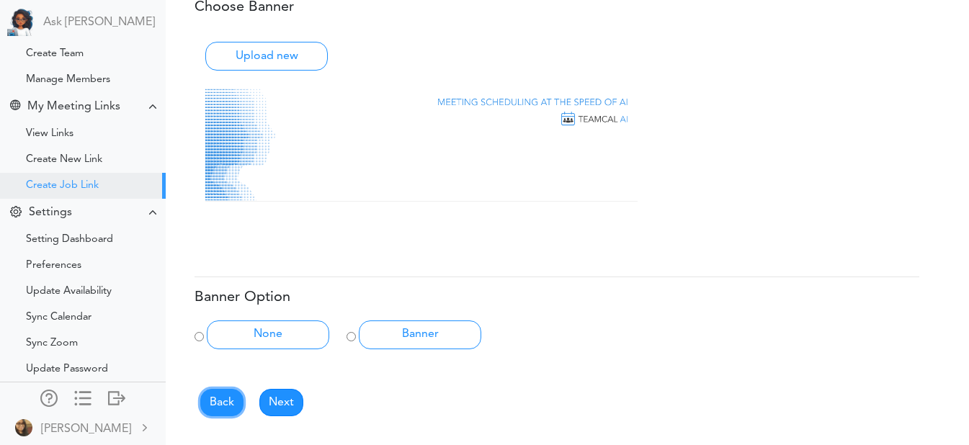
click at [223, 410] on link "Back" at bounding box center [221, 402] width 43 height 27
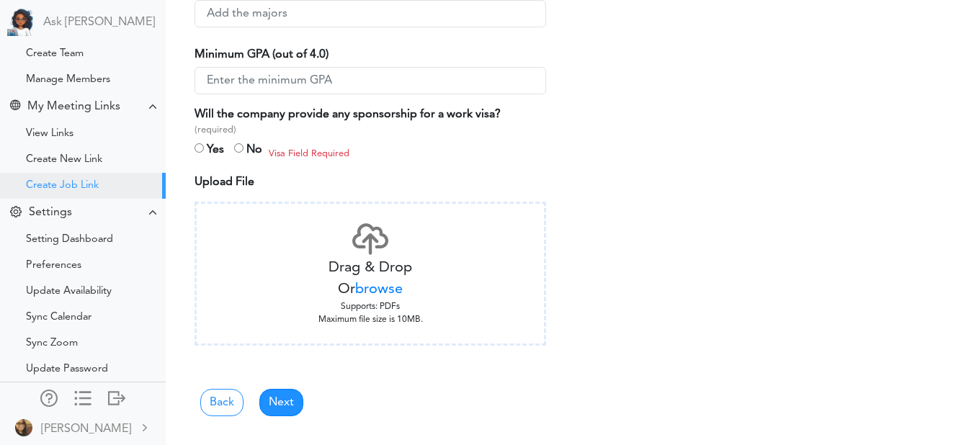
scroll to position [0, 0]
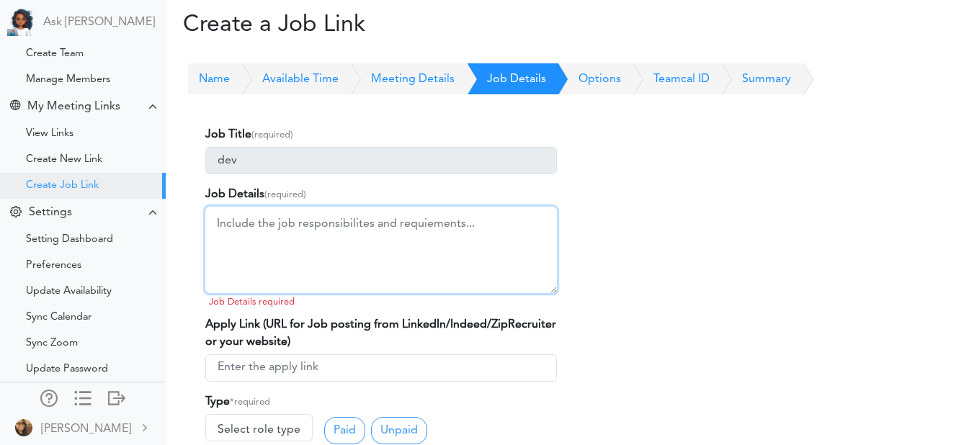
click at [250, 267] on textarea at bounding box center [380, 250] width 351 height 86
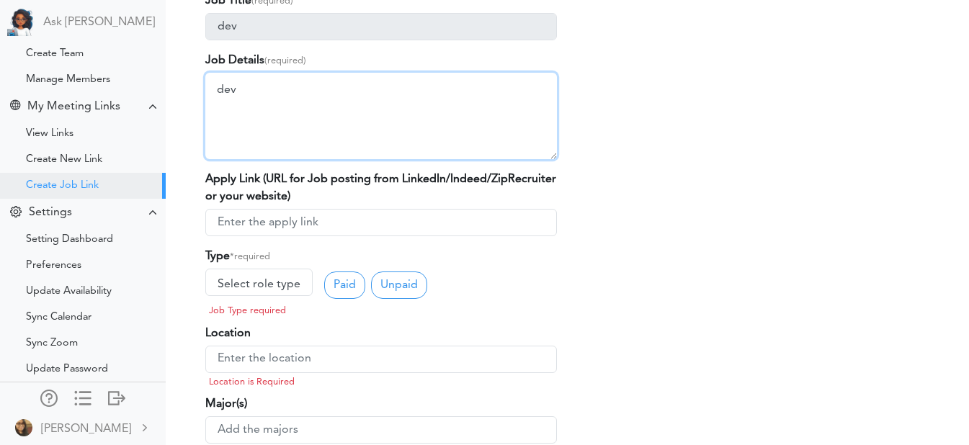
scroll to position [135, 0]
type textarea "dev"
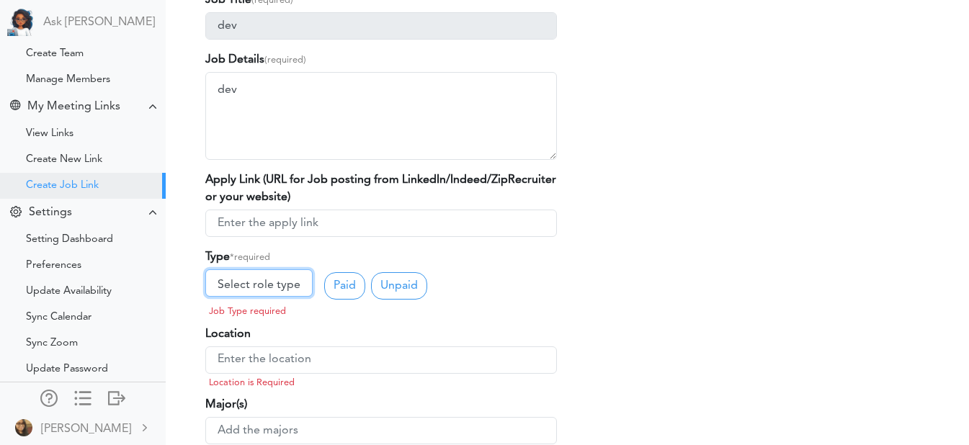
click at [243, 281] on link "Select role type" at bounding box center [258, 282] width 107 height 27
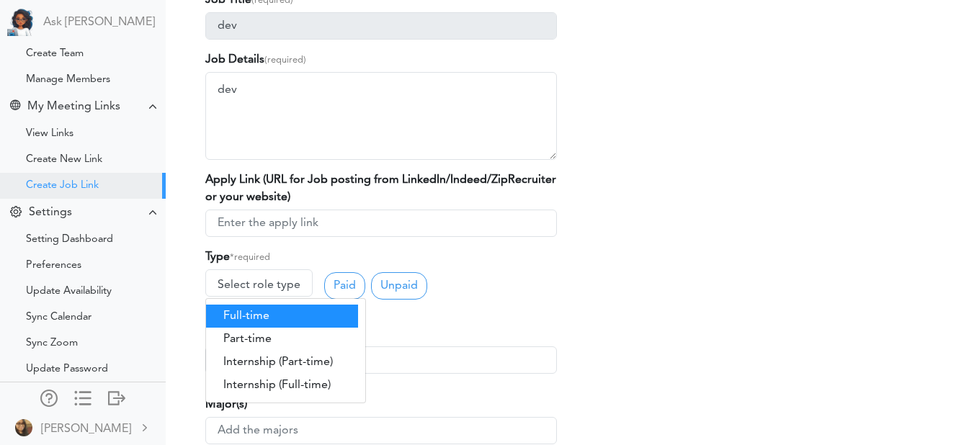
click at [241, 318] on link "Full-time" at bounding box center [282, 316] width 152 height 23
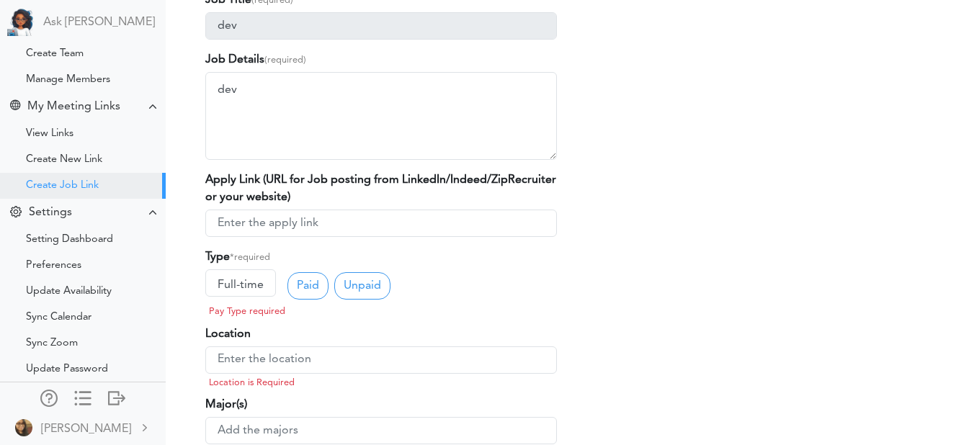
click at [320, 288] on link "Paid" at bounding box center [307, 285] width 41 height 27
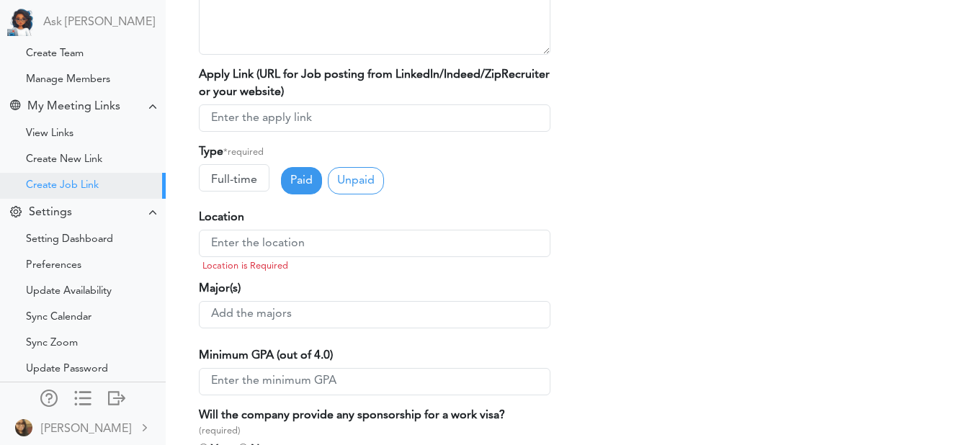
scroll to position [242, 6]
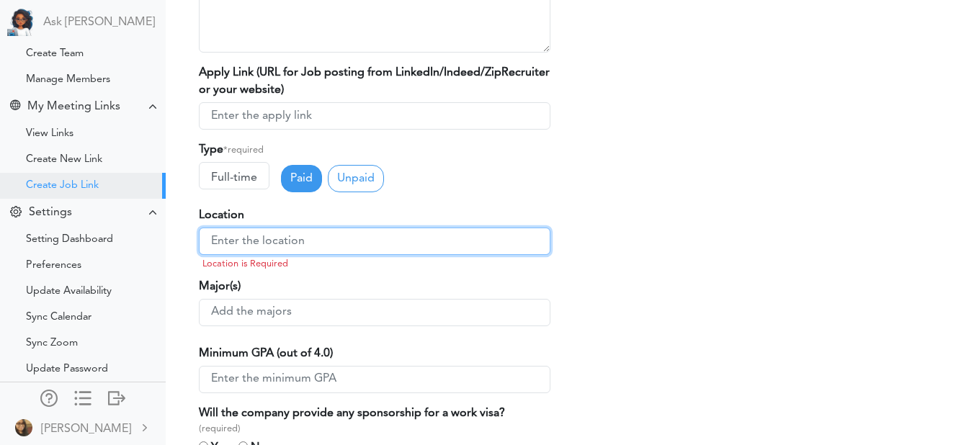
click at [320, 234] on input "text" at bounding box center [374, 241] width 351 height 27
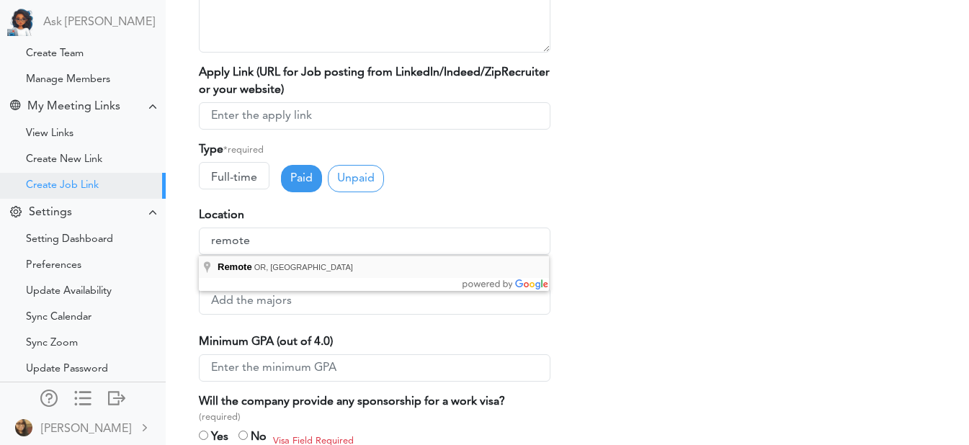
type input "Remote, OR, USA"
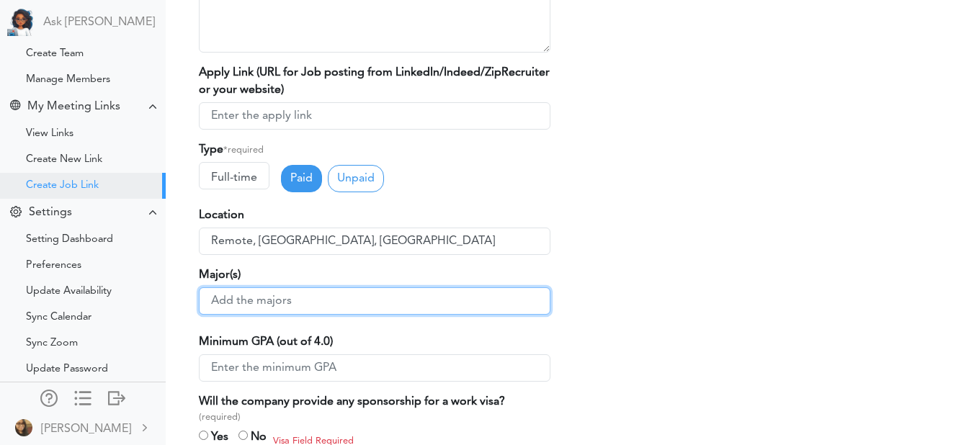
click at [288, 307] on input "text" at bounding box center [374, 300] width 351 height 27
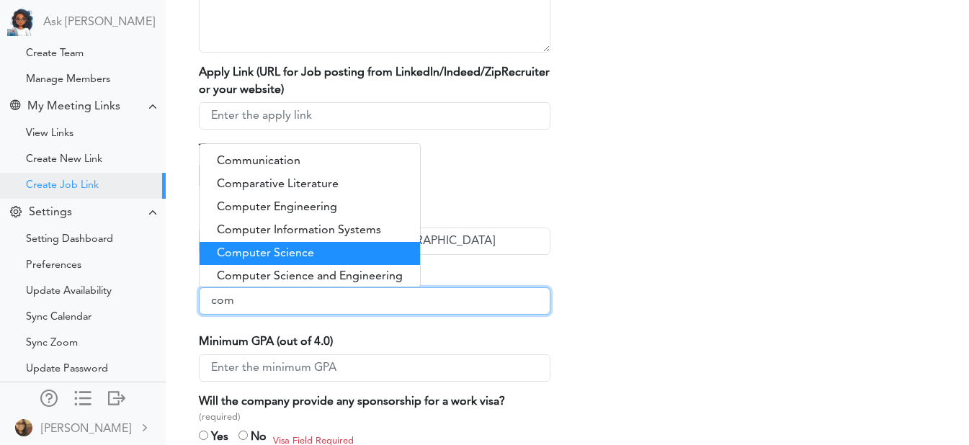
type input "com"
click at [305, 253] on div "Computer Science" at bounding box center [309, 253] width 220 height 23
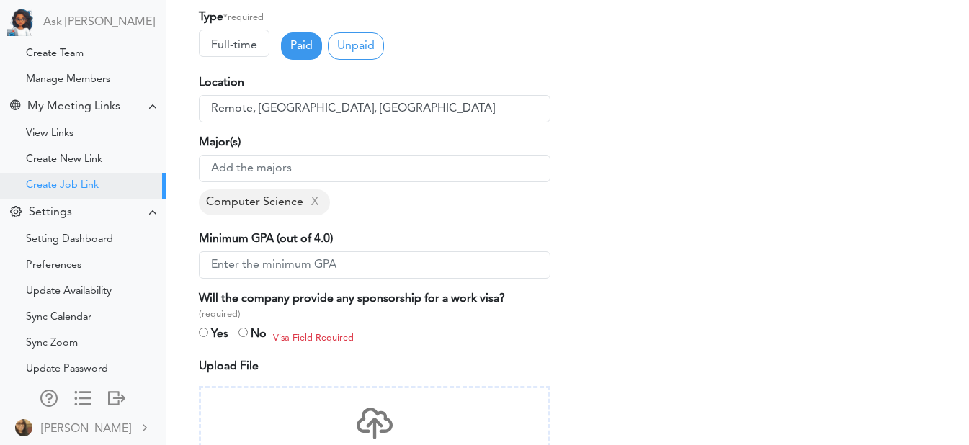
scroll to position [375, 6]
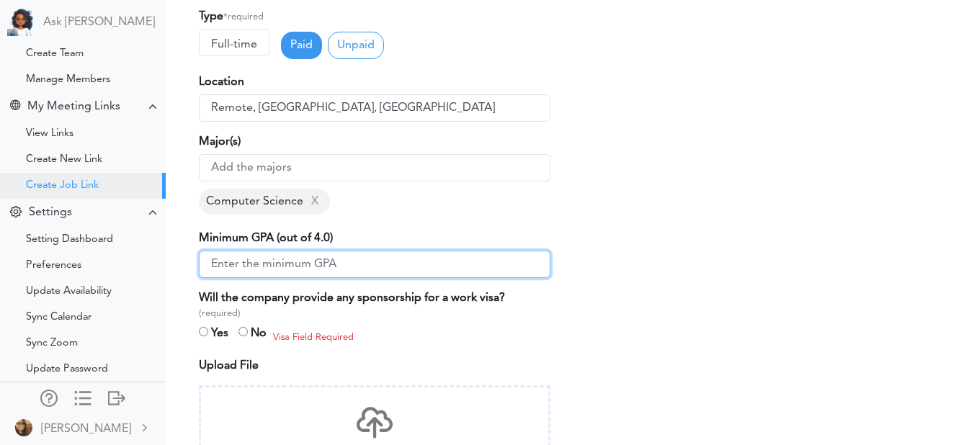
click at [295, 271] on input "number" at bounding box center [374, 264] width 351 height 27
type input "3"
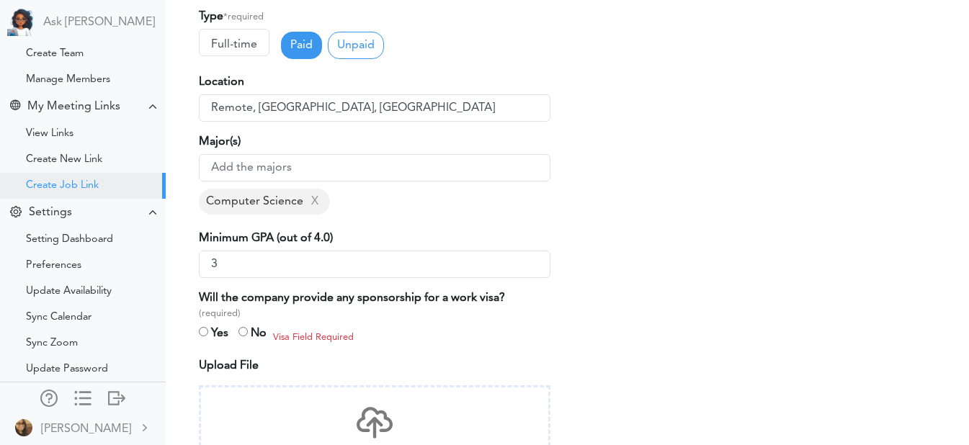
click at [245, 336] on input "radio" at bounding box center [242, 331] width 9 height 9
radio input "true"
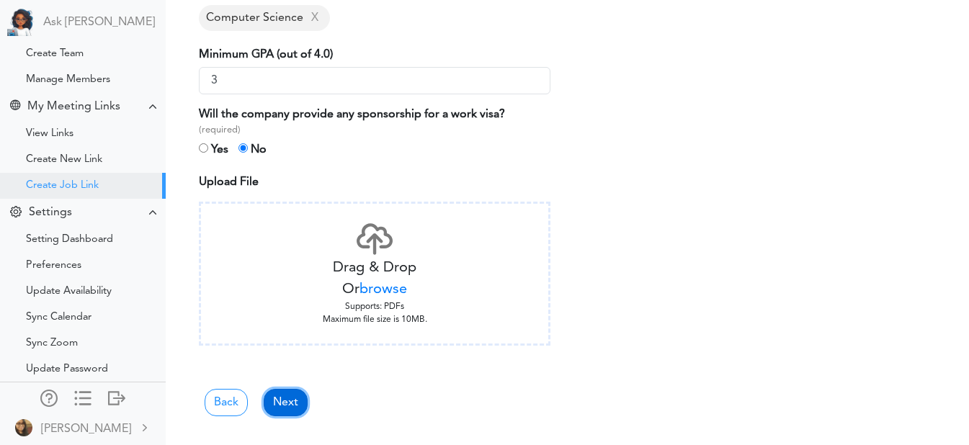
click at [281, 399] on link "Next" at bounding box center [286, 402] width 44 height 27
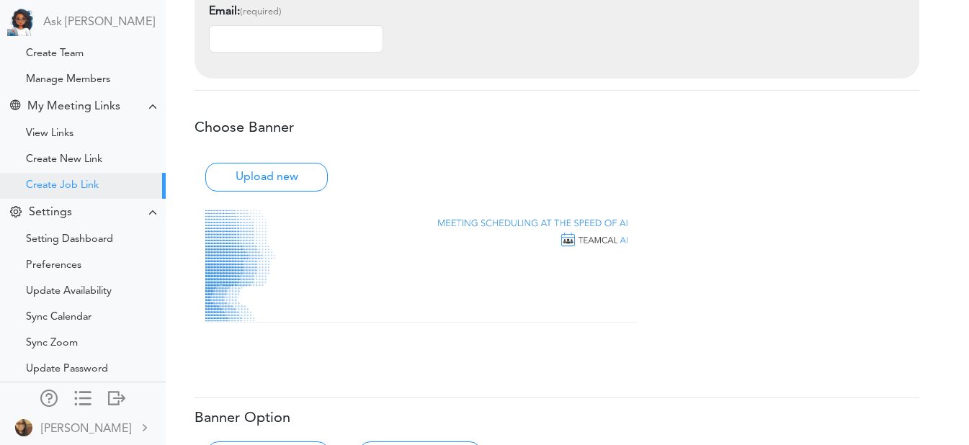
scroll to position [776, 11]
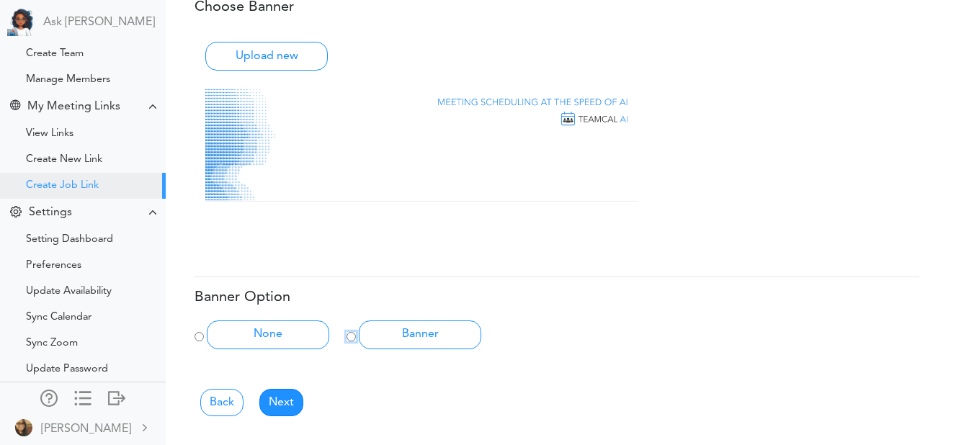
click at [350, 339] on input "Banner" at bounding box center [350, 336] width 9 height 9
radio input "true"
click at [290, 397] on link "Next" at bounding box center [281, 402] width 44 height 27
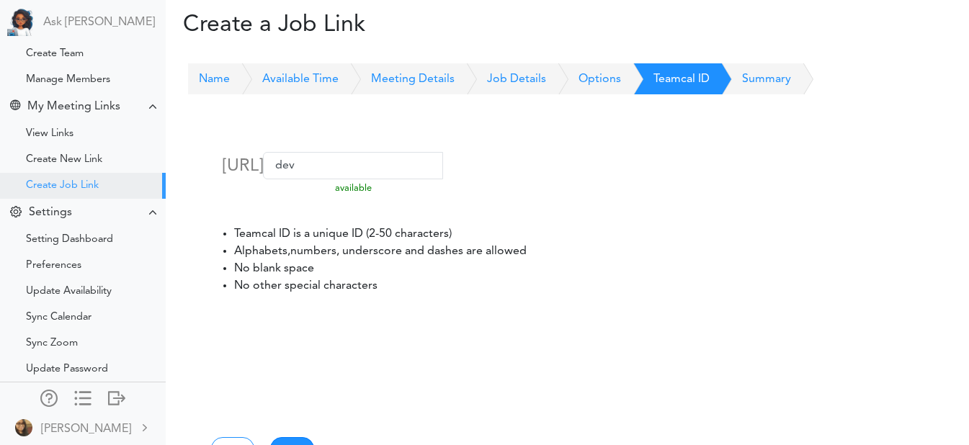
scroll to position [93, 0]
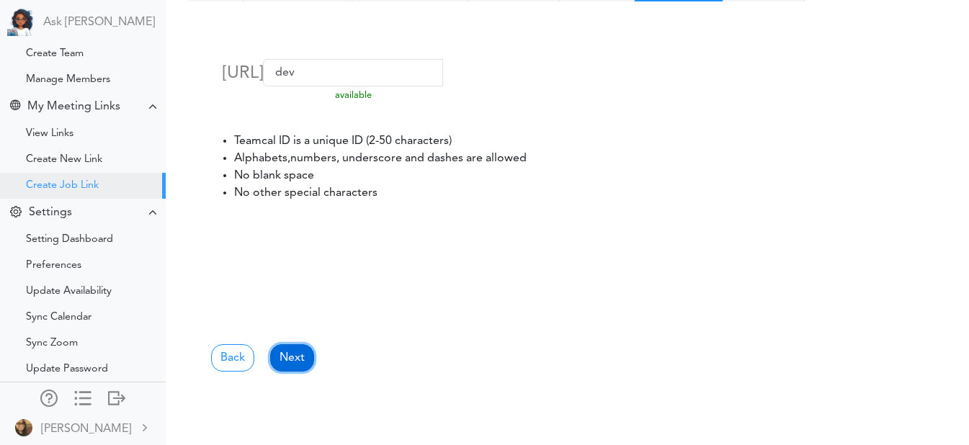
click at [288, 354] on link "Next" at bounding box center [292, 357] width 44 height 27
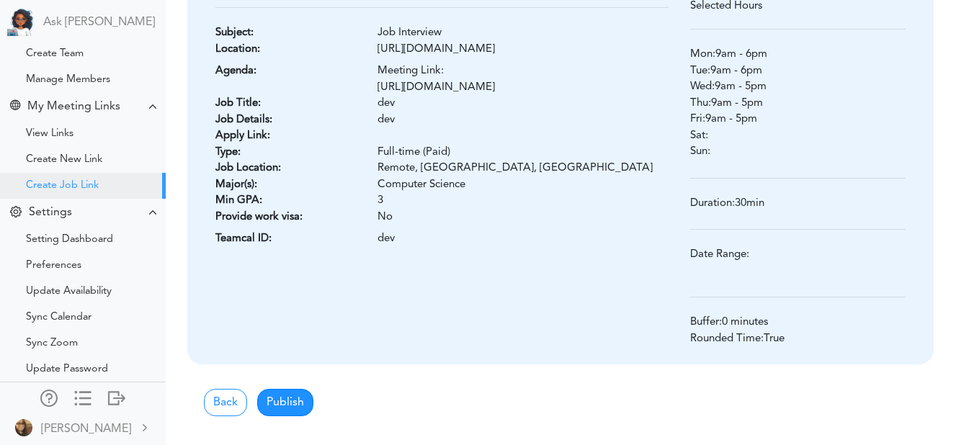
scroll to position [239, 9]
click at [284, 394] on button "Publish" at bounding box center [284, 402] width 56 height 27
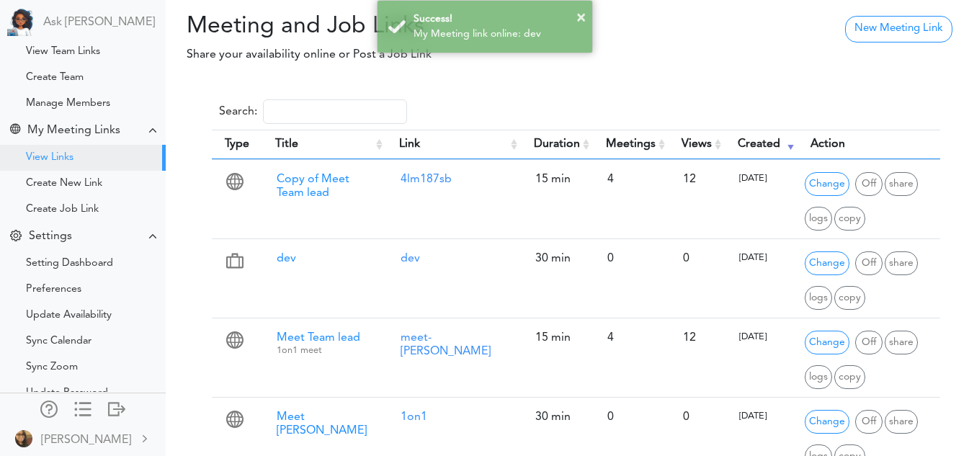
scroll to position [140, 0]
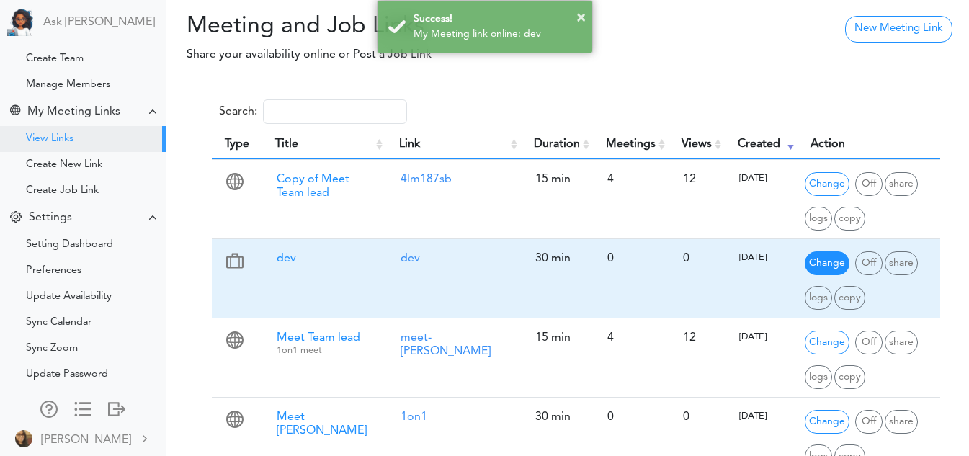
click at [814, 259] on span "Change" at bounding box center [826, 263] width 45 height 24
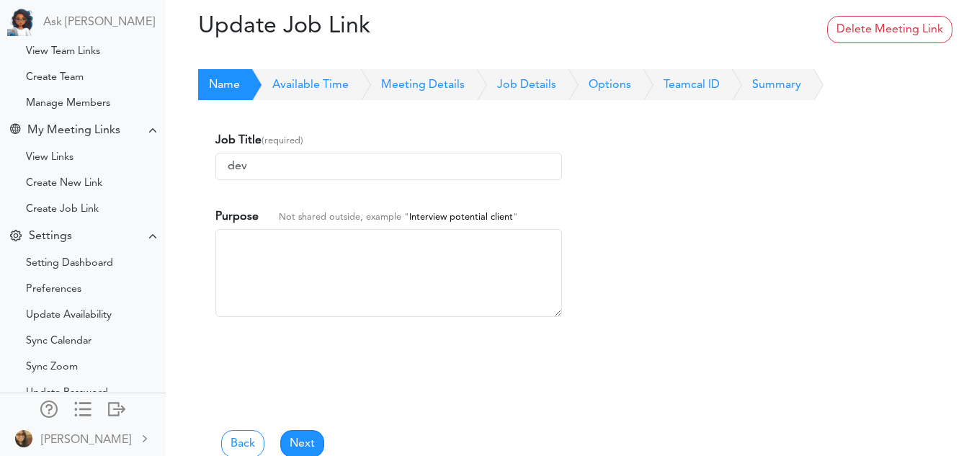
scroll to position [140, 0]
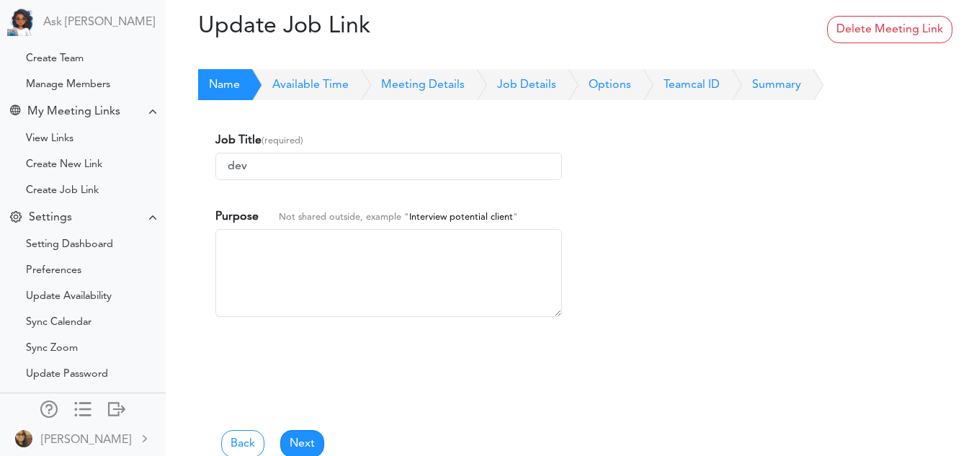
click at [407, 83] on link "Meeting Details" at bounding box center [407, 85] width 116 height 32
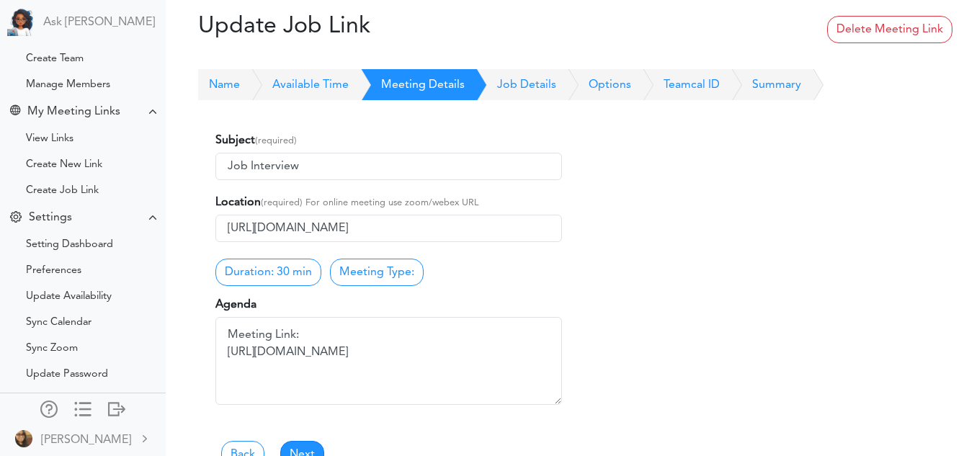
click at [511, 80] on link "Job Details" at bounding box center [510, 85] width 91 height 32
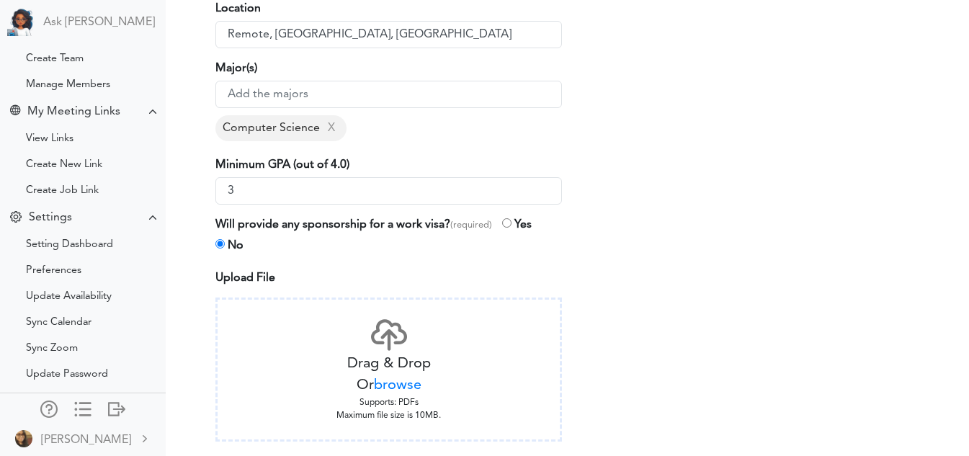
scroll to position [537, 0]
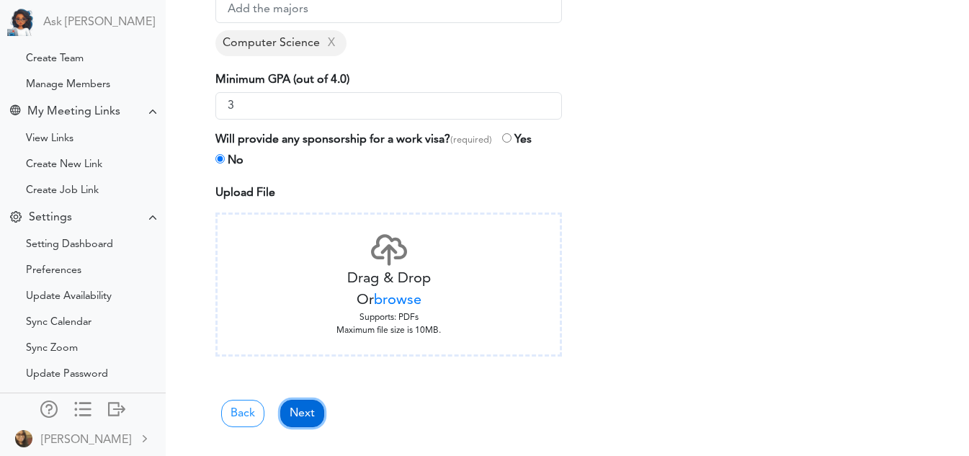
click at [313, 413] on link "Next" at bounding box center [302, 413] width 44 height 27
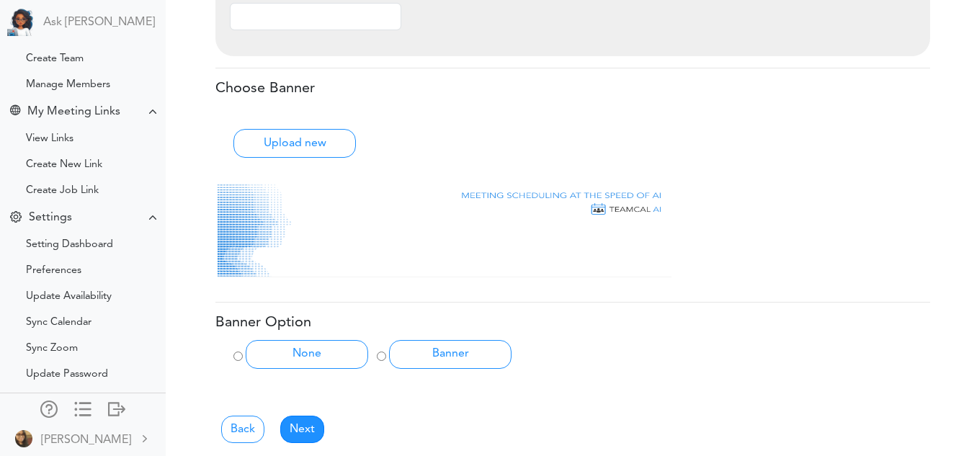
scroll to position [699, 0]
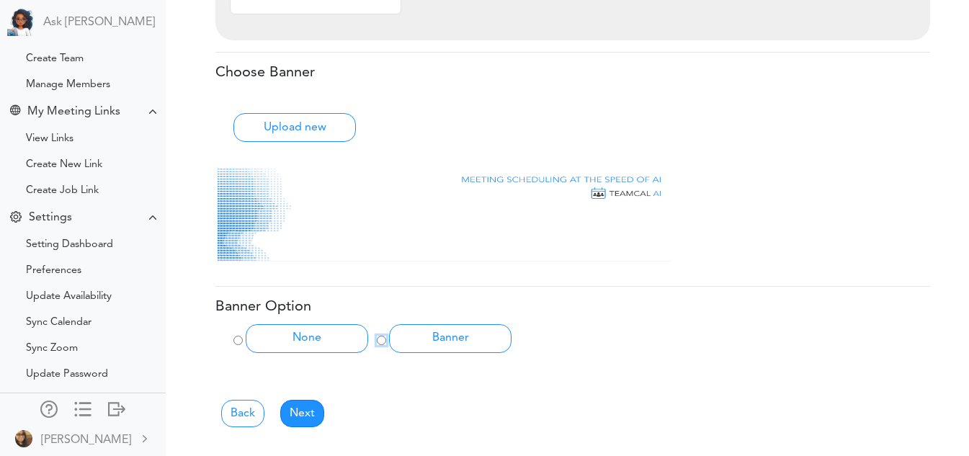
click at [382, 337] on input "Banner" at bounding box center [381, 340] width 9 height 9
radio input "true"
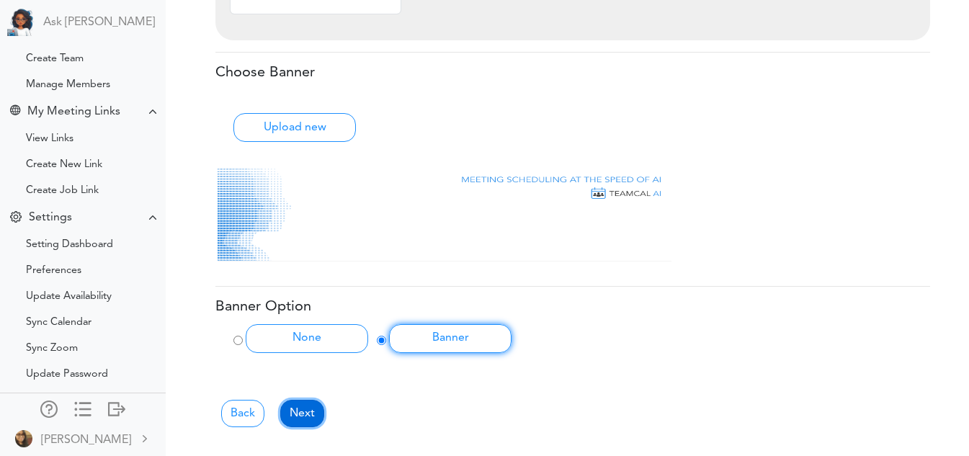
click at [307, 416] on link "Next" at bounding box center [302, 413] width 44 height 27
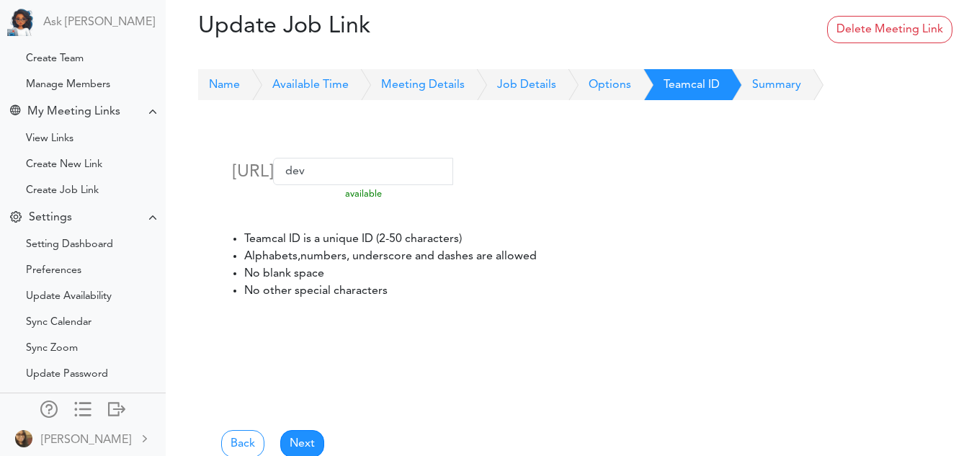
scroll to position [88, 0]
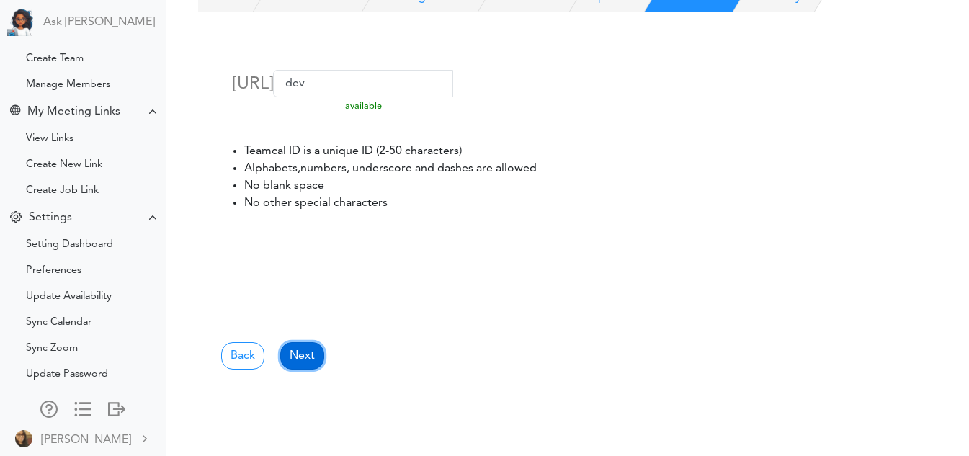
click at [307, 359] on link "Next" at bounding box center [302, 355] width 44 height 27
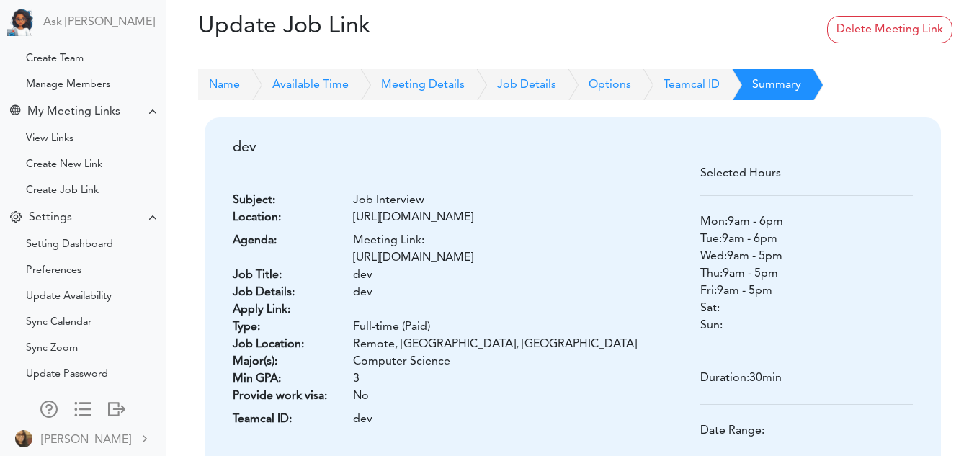
scroll to position [225, 0]
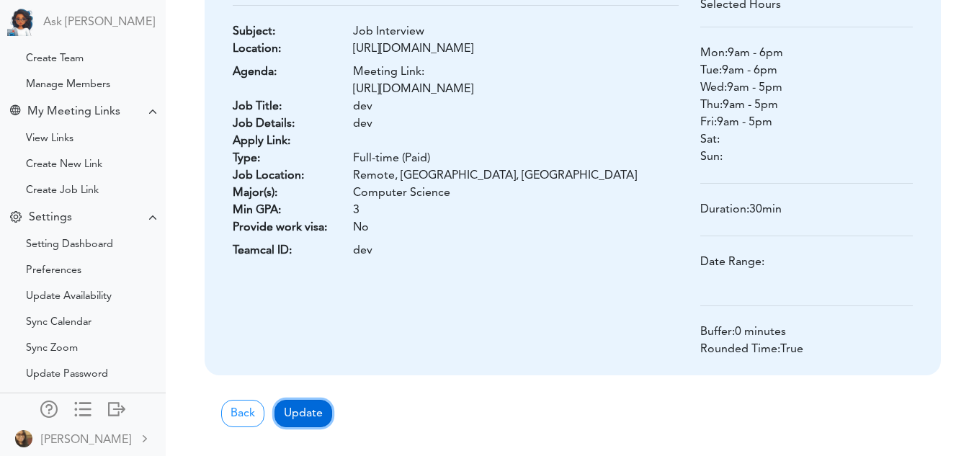
click at [287, 417] on button "Update" at bounding box center [303, 413] width 58 height 27
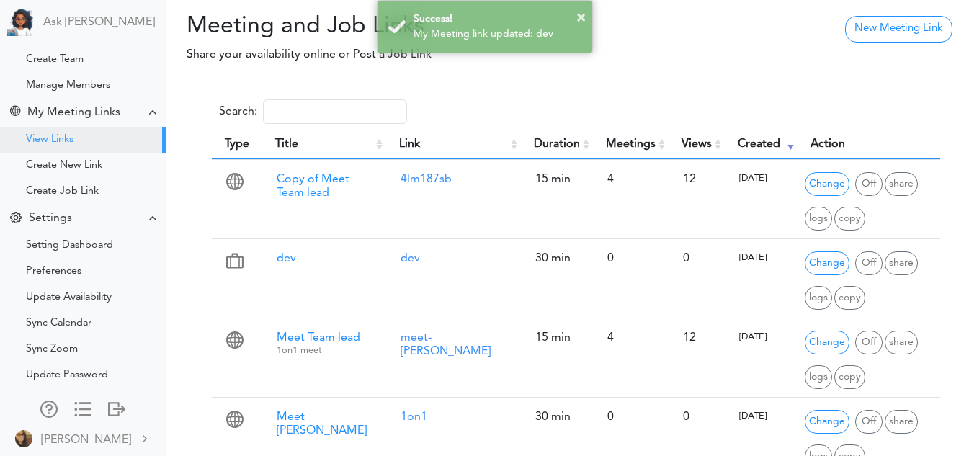
scroll to position [140, 0]
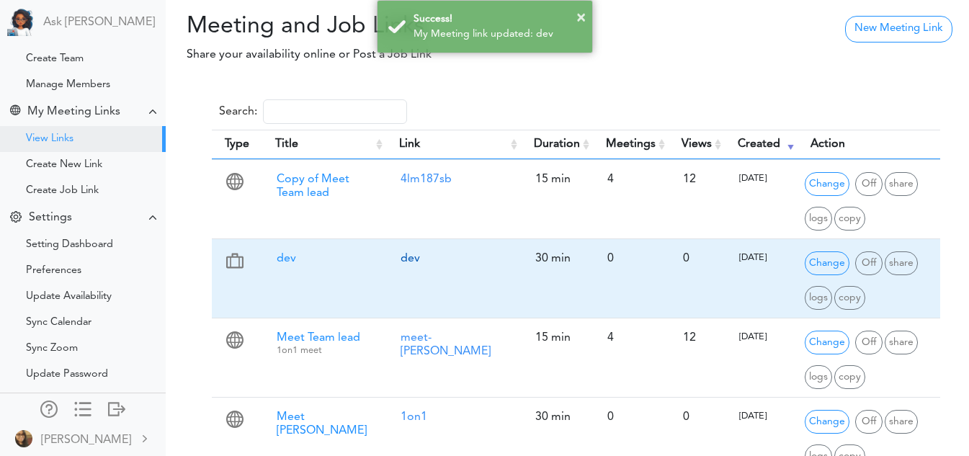
click at [408, 261] on link "dev" at bounding box center [409, 259] width 19 height 12
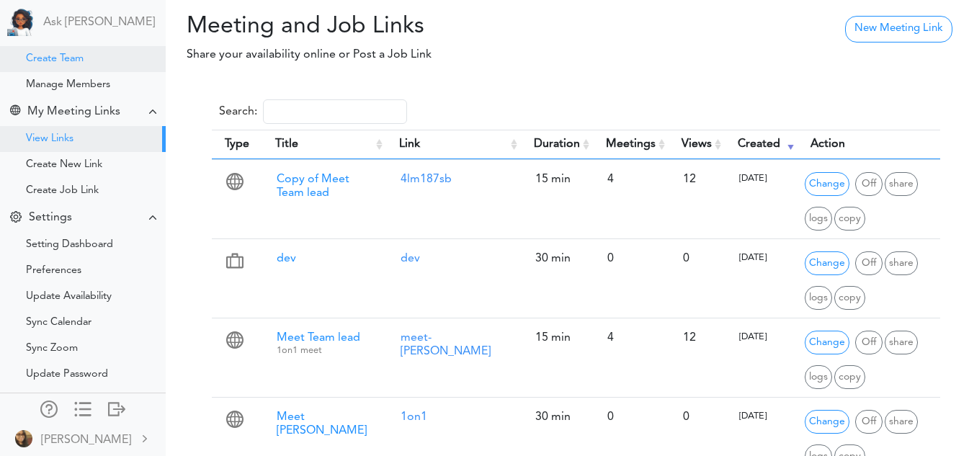
scroll to position [0, 0]
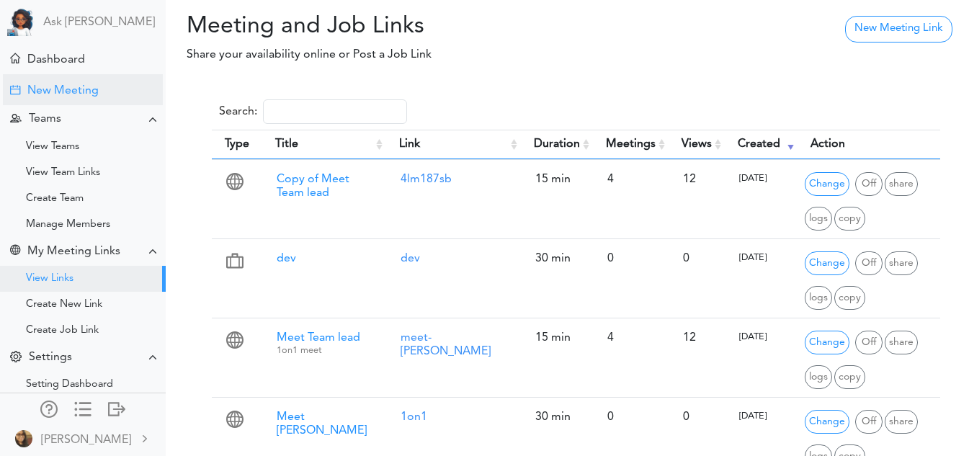
click at [62, 93] on div "New Meeting" at bounding box center [62, 91] width 71 height 14
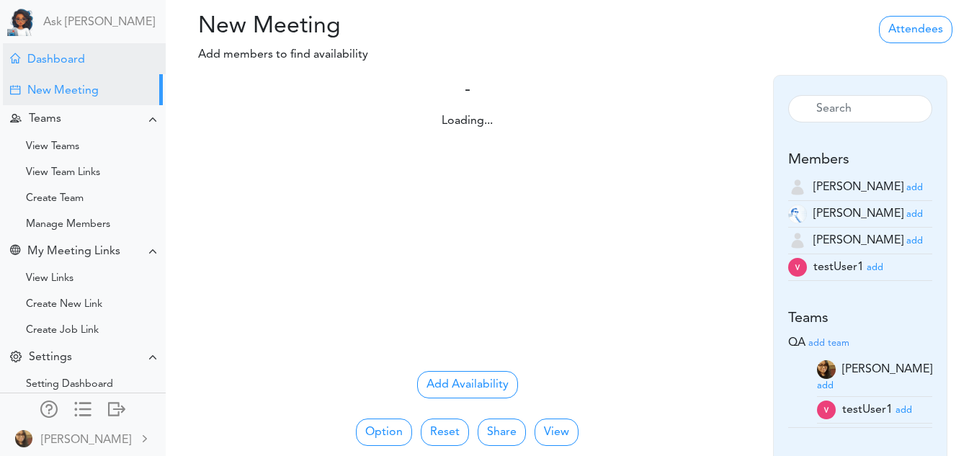
click at [61, 57] on div "Dashboard" at bounding box center [56, 60] width 58 height 14
click at [100, 54] on div "Dashboard" at bounding box center [84, 58] width 163 height 31
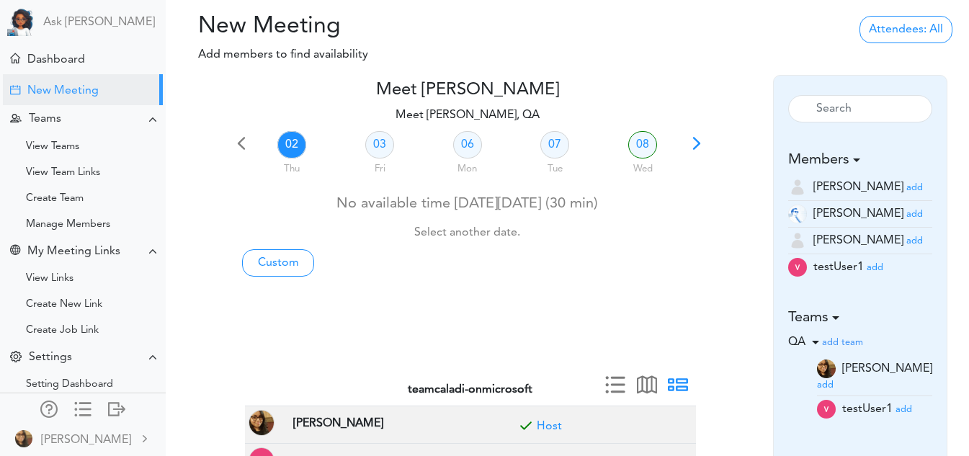
click at [226, 197] on div at bounding box center [208, 207] width 48 height 254
click at [874, 271] on small "add" at bounding box center [874, 267] width 17 height 9
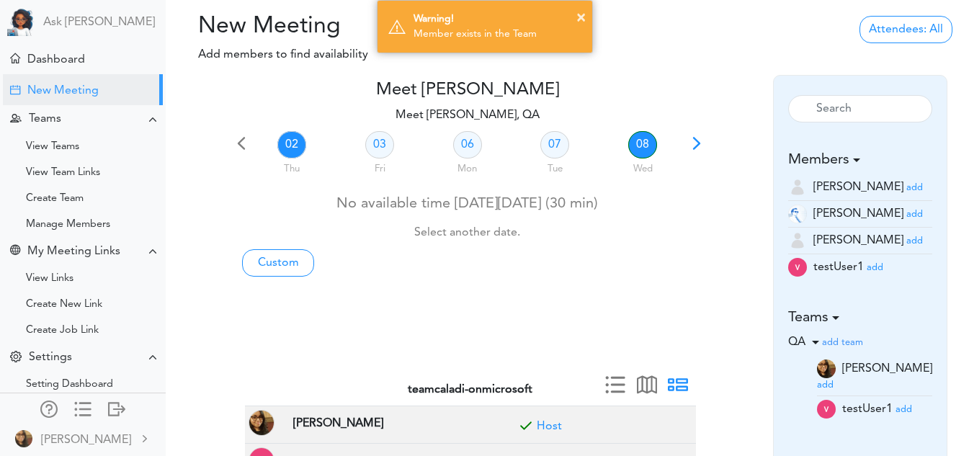
click at [652, 142] on link "08" at bounding box center [642, 144] width 29 height 27
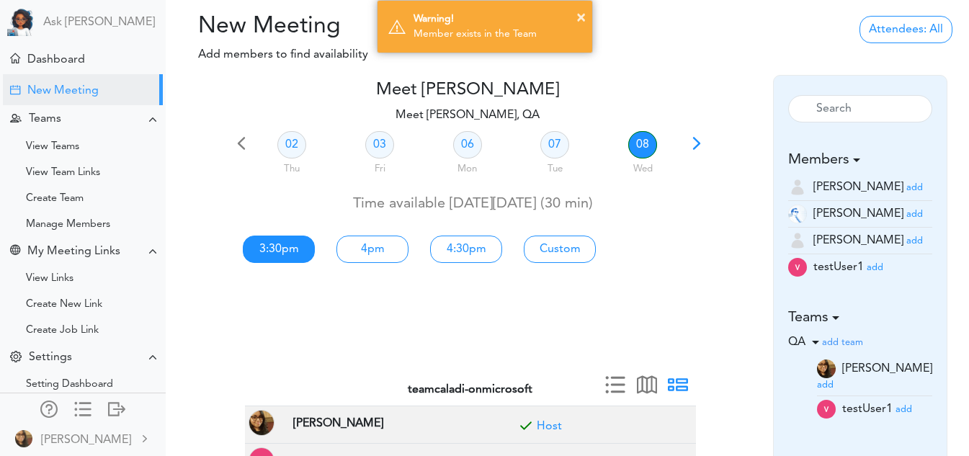
drag, startPoint x: 285, startPoint y: 277, endPoint x: 285, endPoint y: 252, distance: 25.2
click at [285, 252] on div "02 Thu 03 Fri 06 Mon 07 Tue 08 Wed No available time [DATE][DATE] (30 min) Sele…" at bounding box center [467, 254] width 472 height 254
click at [285, 252] on link "3:30pm" at bounding box center [279, 248] width 72 height 27
type input "Meet [PERSON_NAME], QA"
type input "[URL][DOMAIN_NAME]"
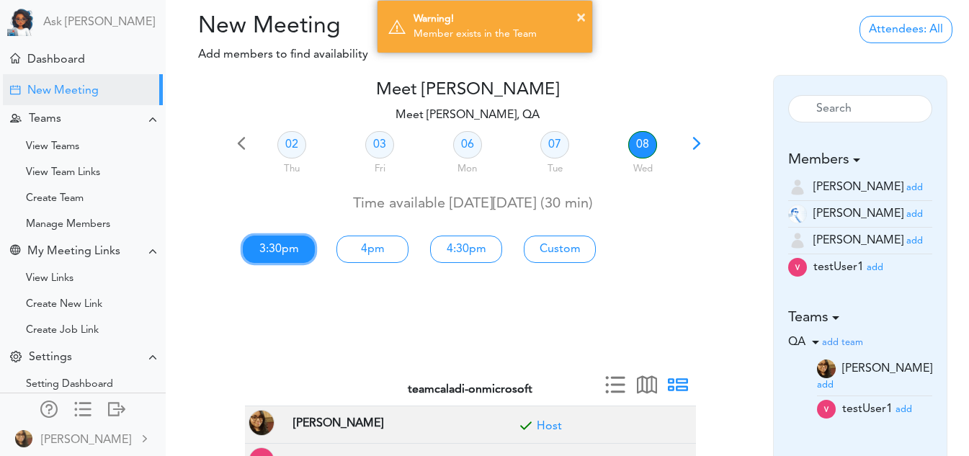
type input "[DATE]T15:30"
type input "[DATE]T16:00"
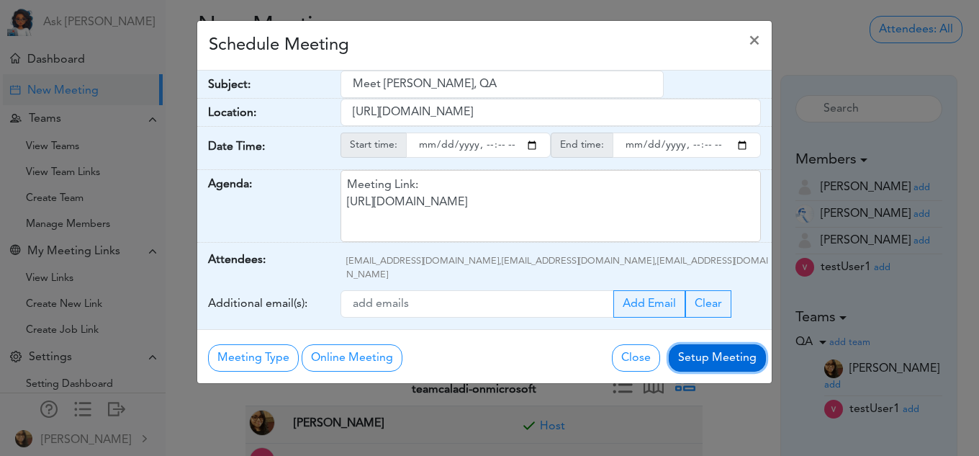
click at [691, 344] on button "Setup Meeting" at bounding box center [717, 357] width 97 height 27
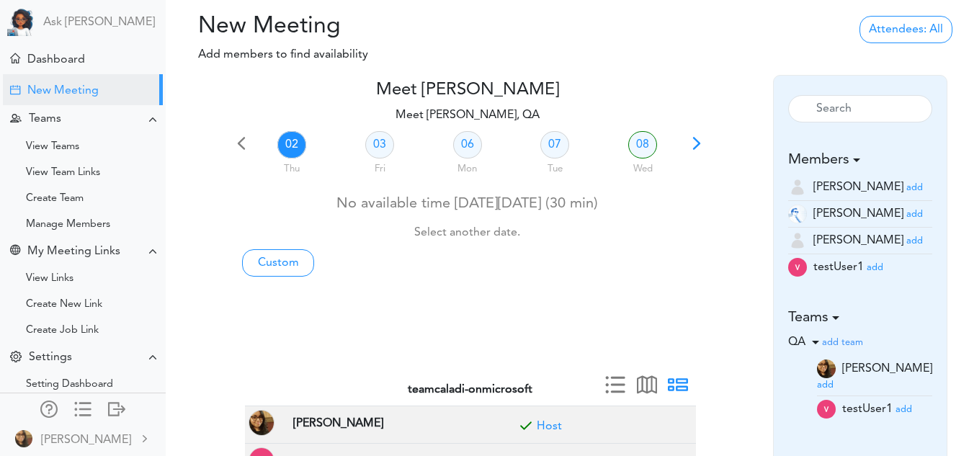
click at [273, 333] on div "02 Thu 03 Fri 06 Mon 07 Tue 08 Wed No available time [DATE][DATE] (30 min) Sele…" at bounding box center [467, 254] width 472 height 254
click at [247, 200] on div "No available time [DATE][DATE] (30 min) Select another date." at bounding box center [467, 216] width 472 height 56
click at [374, 137] on link "03" at bounding box center [379, 144] width 29 height 27
click at [100, 60] on div "Dashboard" at bounding box center [84, 58] width 163 height 31
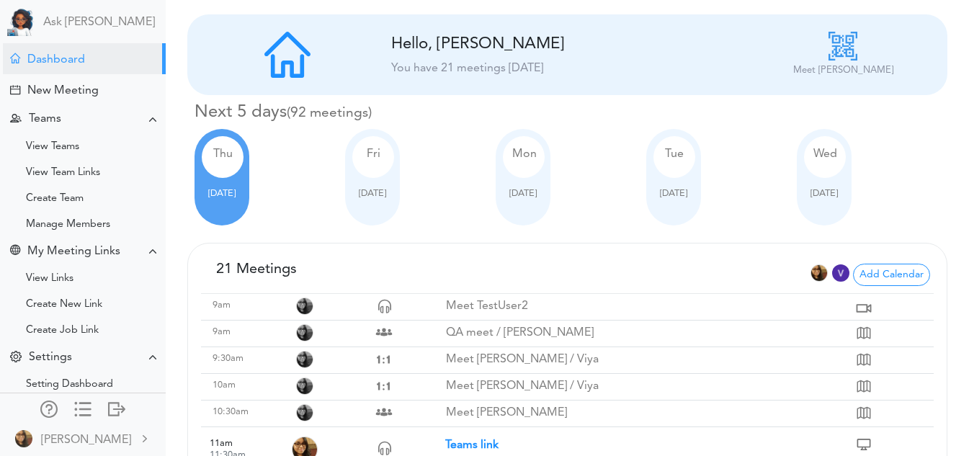
click at [841, 193] on div "[DATE]" at bounding box center [824, 177] width 55 height 97
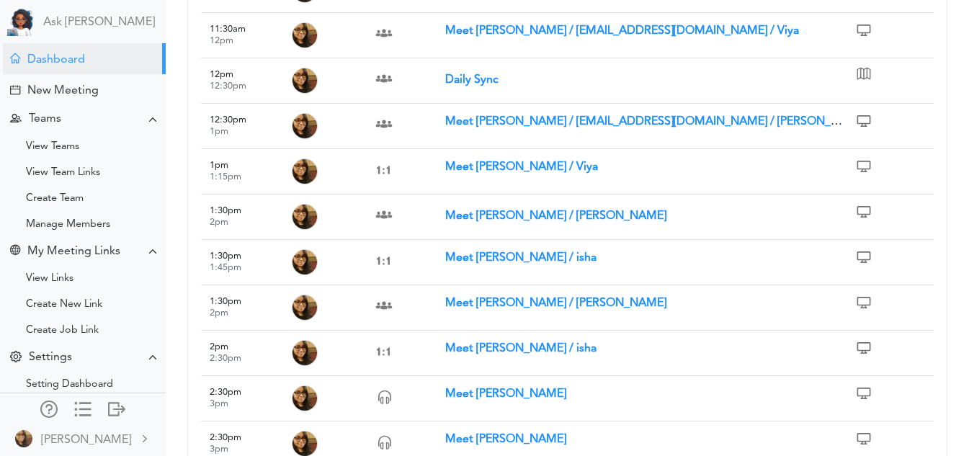
scroll to position [641, 0]
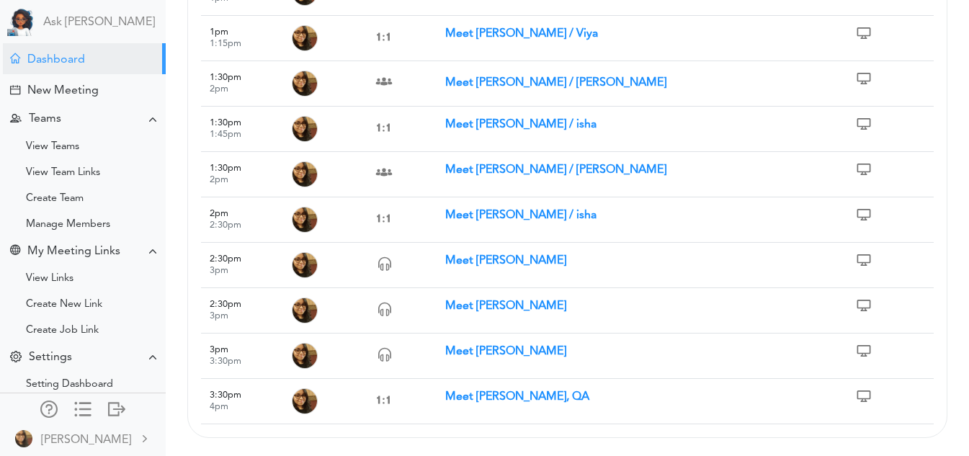
click at [477, 395] on strong "Meet [PERSON_NAME], QA" at bounding box center [517, 397] width 144 height 12
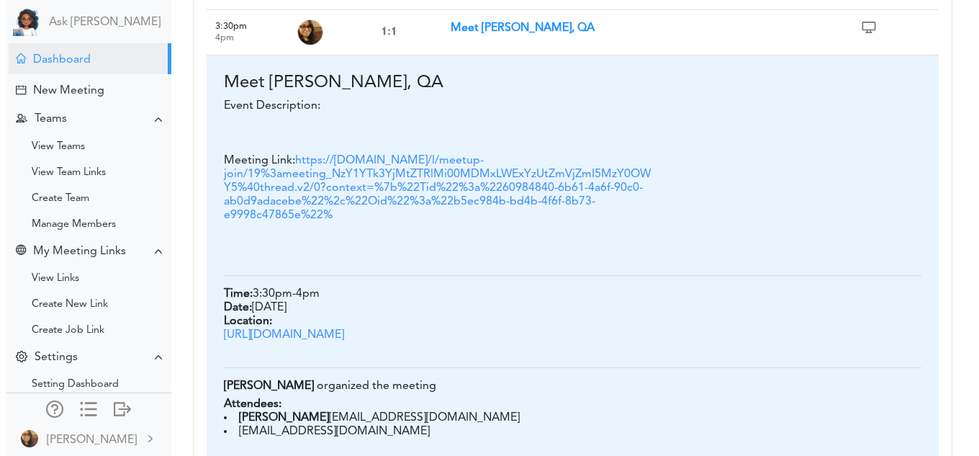
scroll to position [1198, 0]
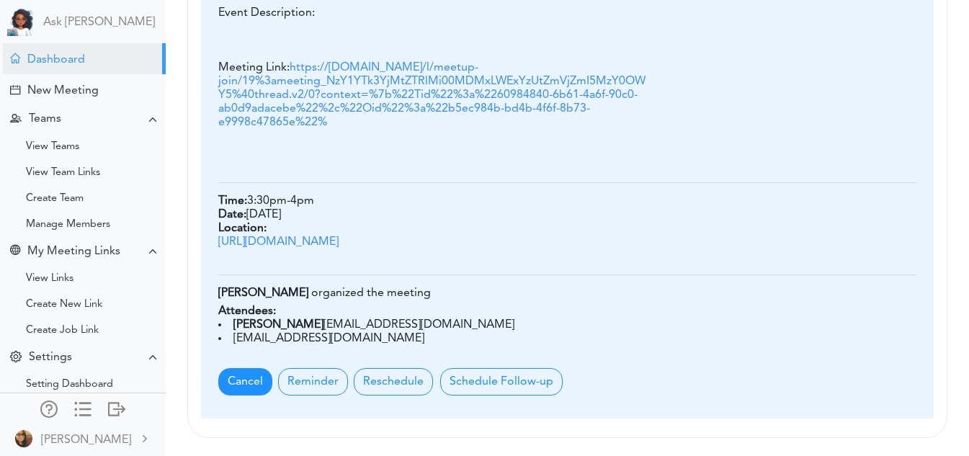
click at [232, 380] on span "Cancel" at bounding box center [245, 381] width 54 height 27
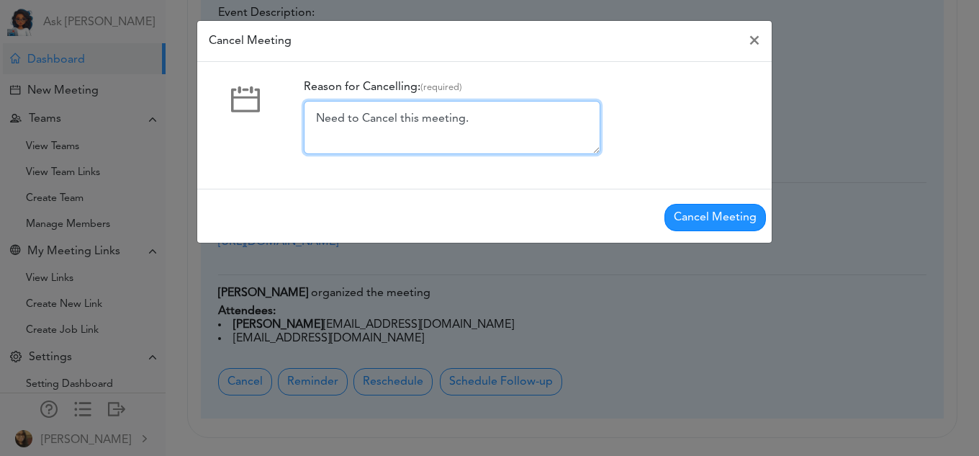
click at [535, 112] on textarea "Need to Cancel this meeting." at bounding box center [452, 127] width 297 height 53
type textarea "Need to Cancel this meeting. sorry!"
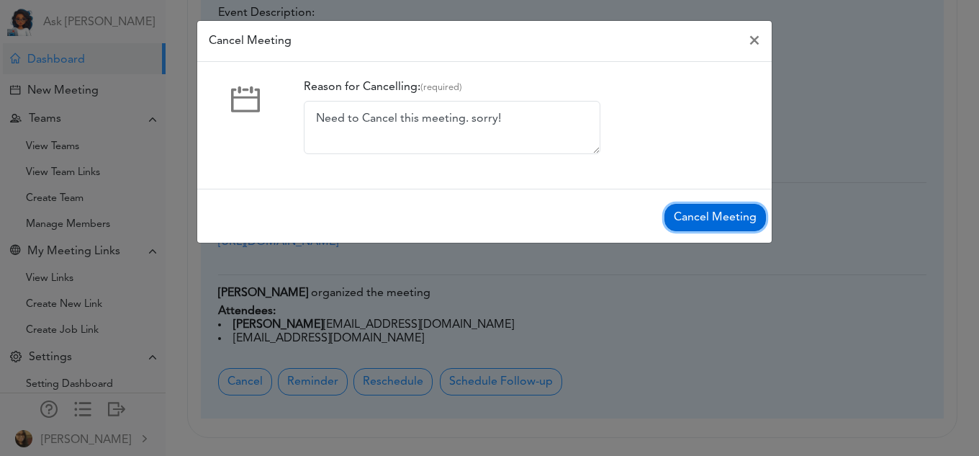
click at [724, 218] on button "Cancel Meeting" at bounding box center [716, 217] width 102 height 27
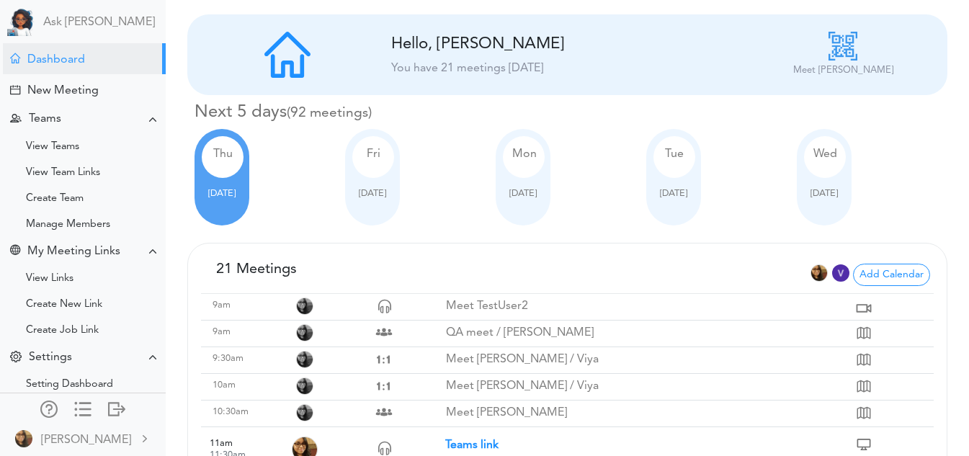
click at [708, 223] on div "Tue Oct 07" at bounding box center [721, 177] width 151 height 97
click at [820, 197] on span "Oct 08" at bounding box center [823, 193] width 27 height 9
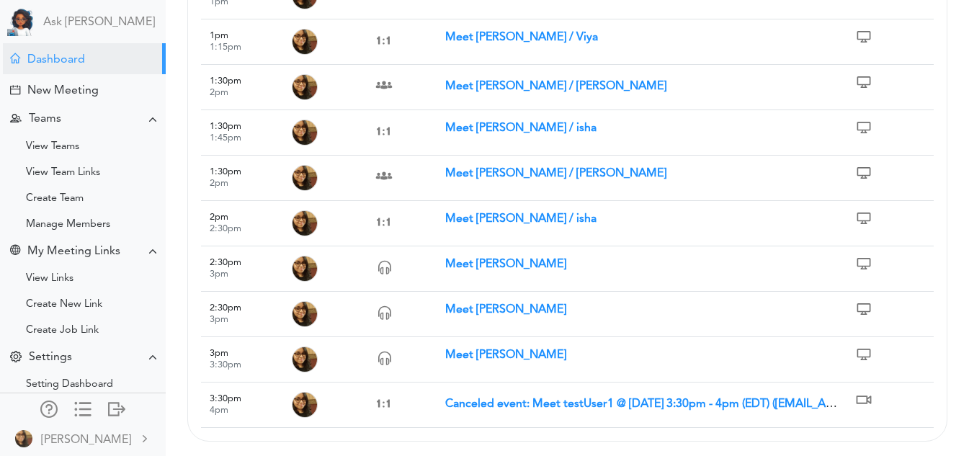
scroll to position [641, 0]
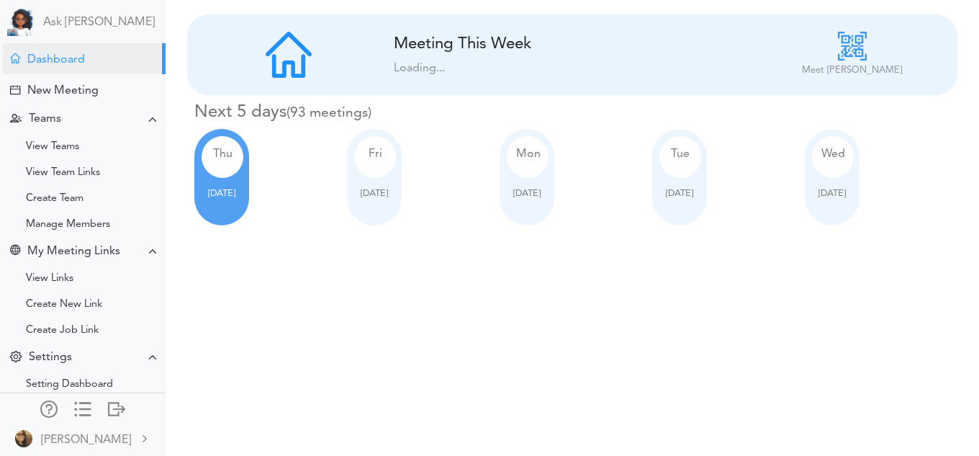
click at [829, 215] on div "[DATE]" at bounding box center [832, 177] width 55 height 97
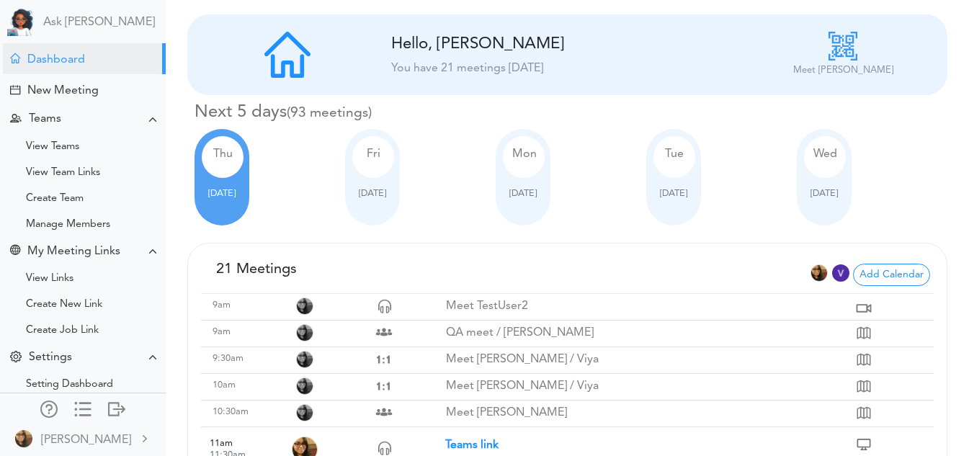
click at [826, 205] on div "Wed Oct 08" at bounding box center [824, 177] width 55 height 97
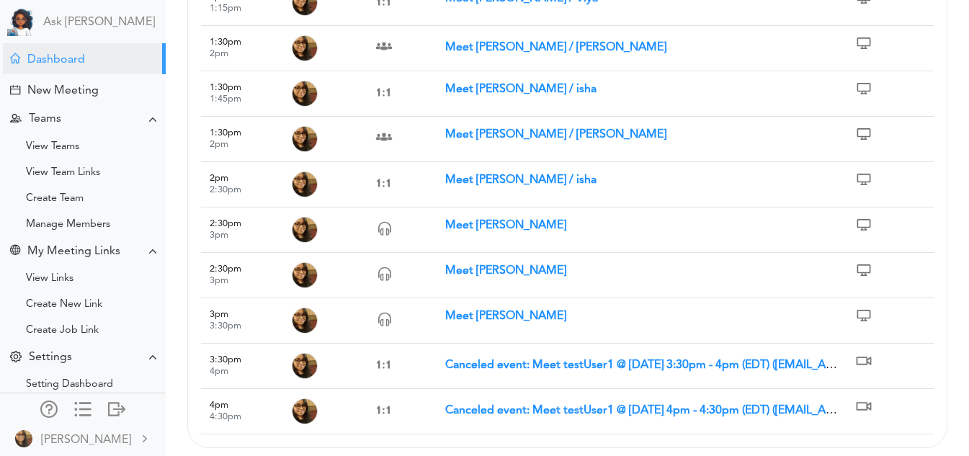
scroll to position [686, 0]
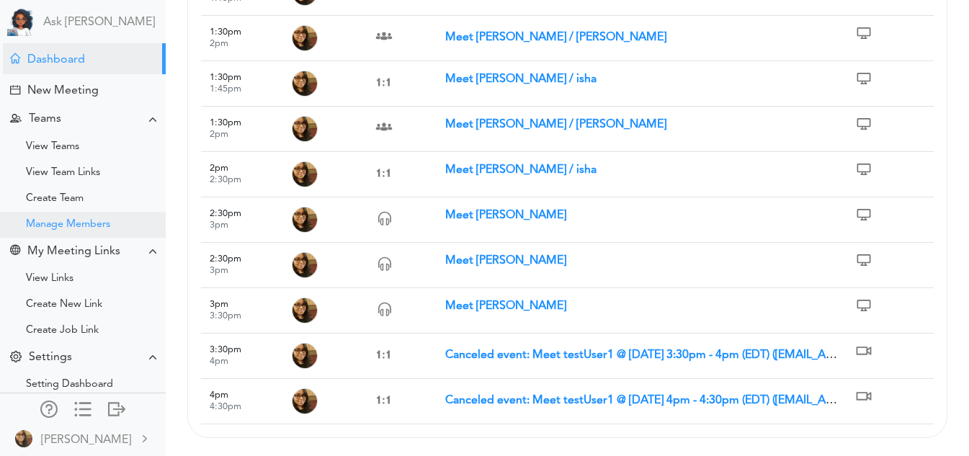
click at [74, 212] on div "Manage Members" at bounding box center [83, 225] width 166 height 26
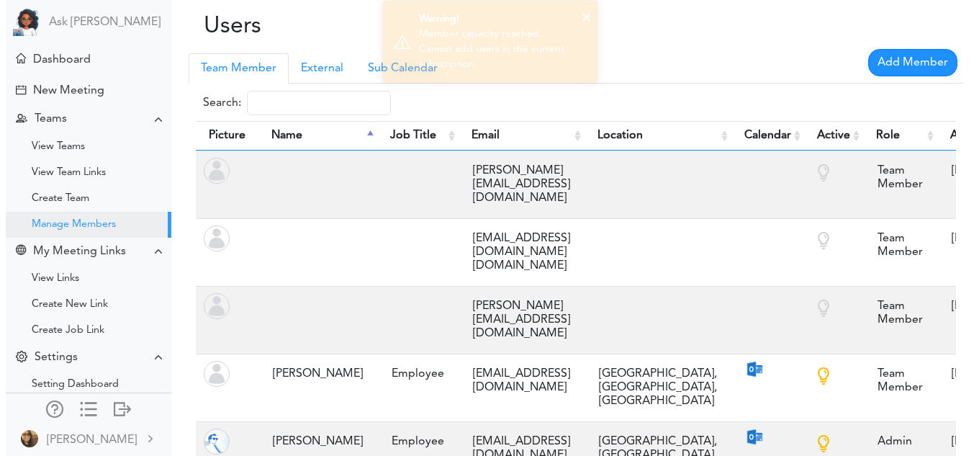
scroll to position [34, 0]
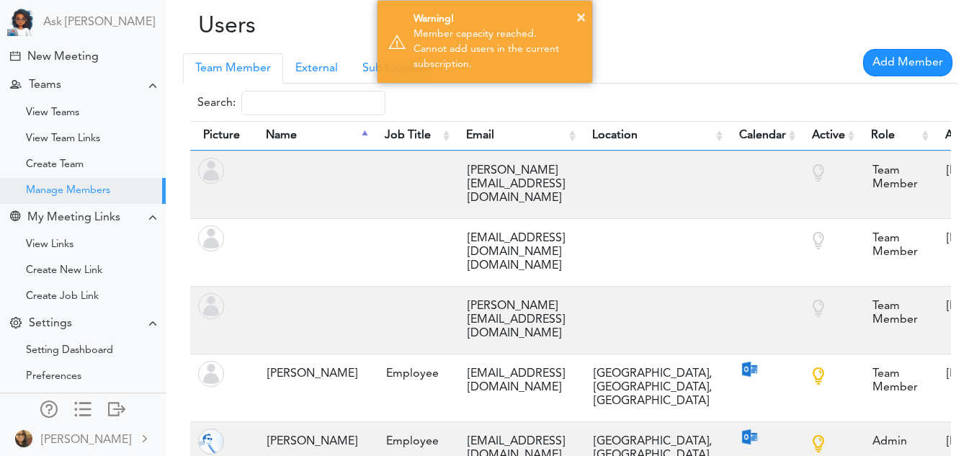
click at [330, 63] on div "× Warning! Member capacity reached. Cannot add users in the current subscriptio…" at bounding box center [484, 42] width 969 height 84
click at [326, 71] on link "External" at bounding box center [316, 68] width 67 height 30
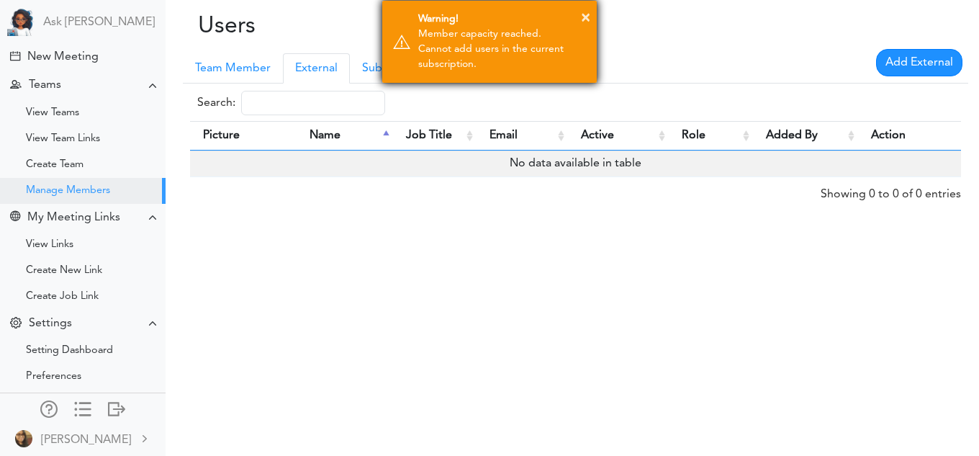
click at [413, 64] on div "× Warning! Member capacity reached. Cannot add users in the current subscriptio…" at bounding box center [490, 42] width 216 height 84
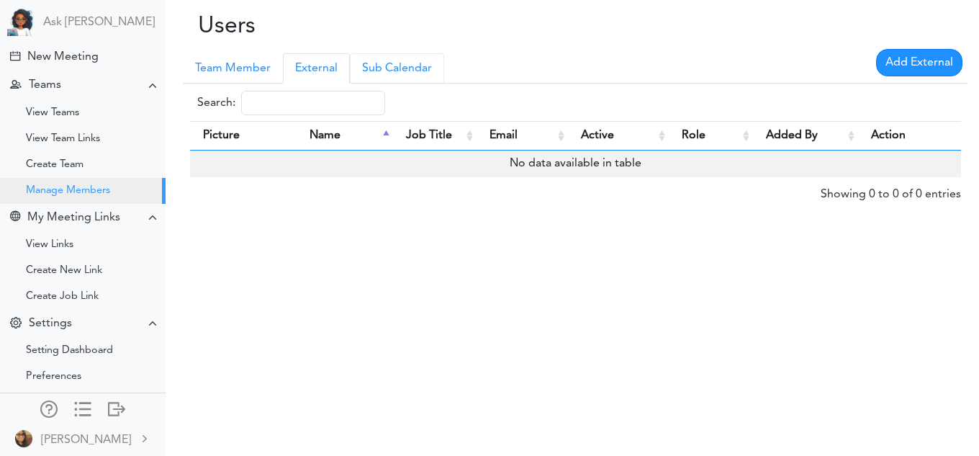
click at [415, 71] on link "Sub Calendar" at bounding box center [397, 68] width 94 height 30
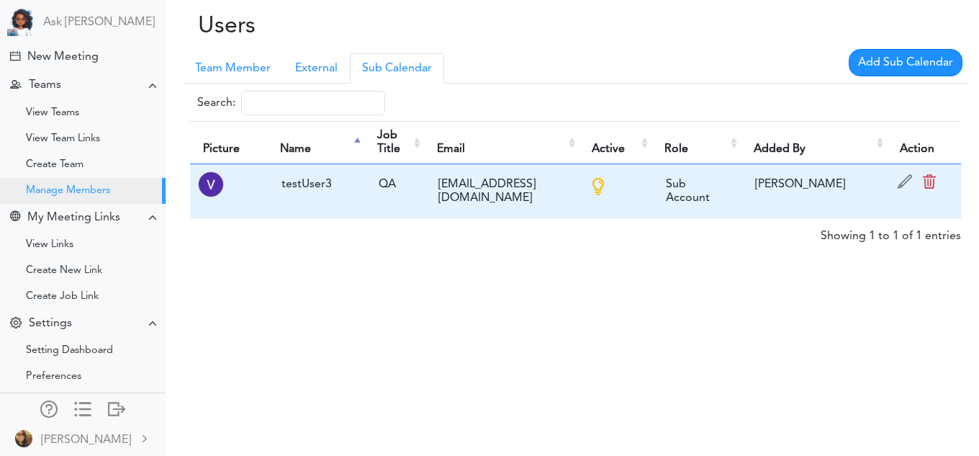
click at [937, 183] on span at bounding box center [930, 185] width 22 height 22
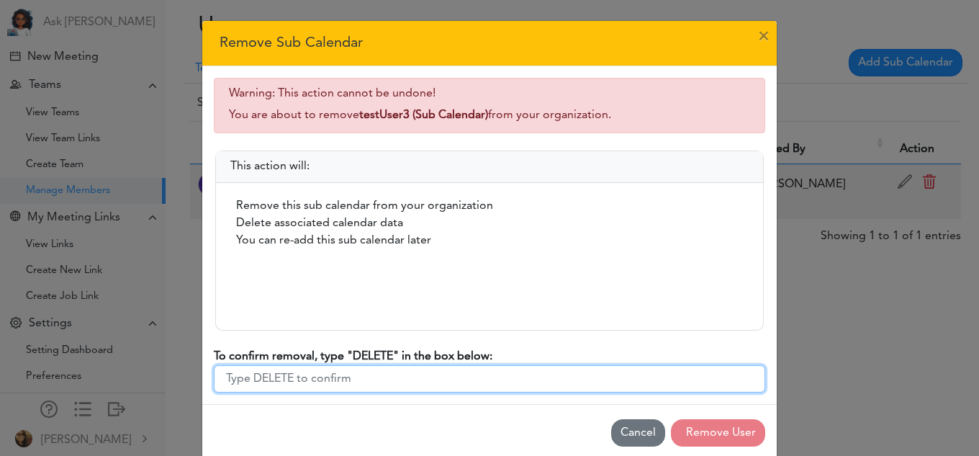
click at [507, 381] on input "To confirm removal, type "DELETE" in the box below:" at bounding box center [490, 378] width 552 height 27
type input "DELETE"
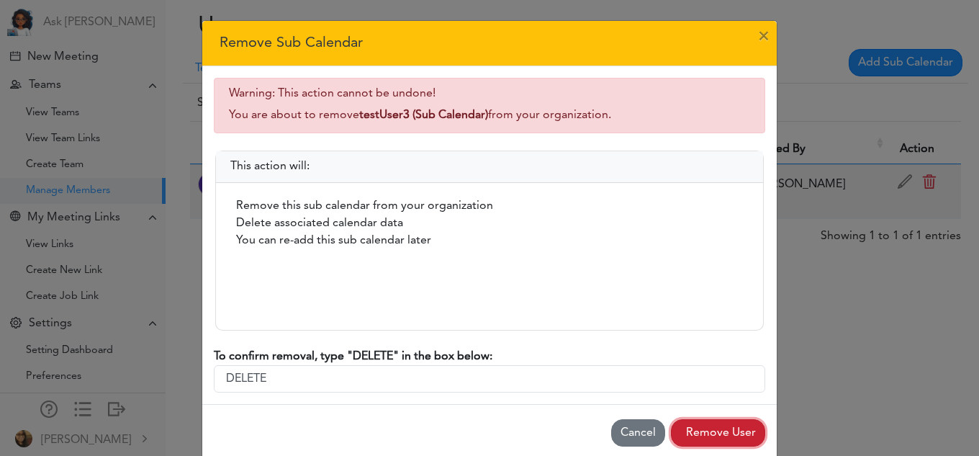
click at [706, 435] on button "Remove User" at bounding box center [718, 432] width 94 height 27
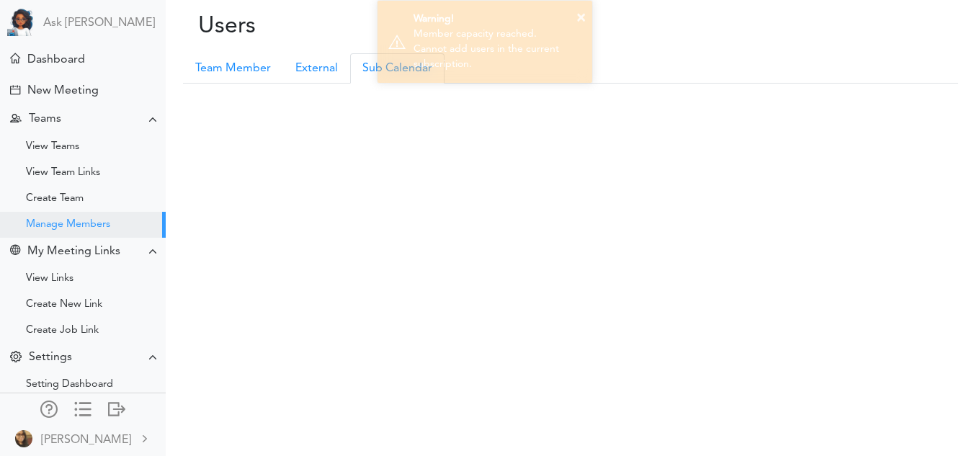
scroll to position [34, 0]
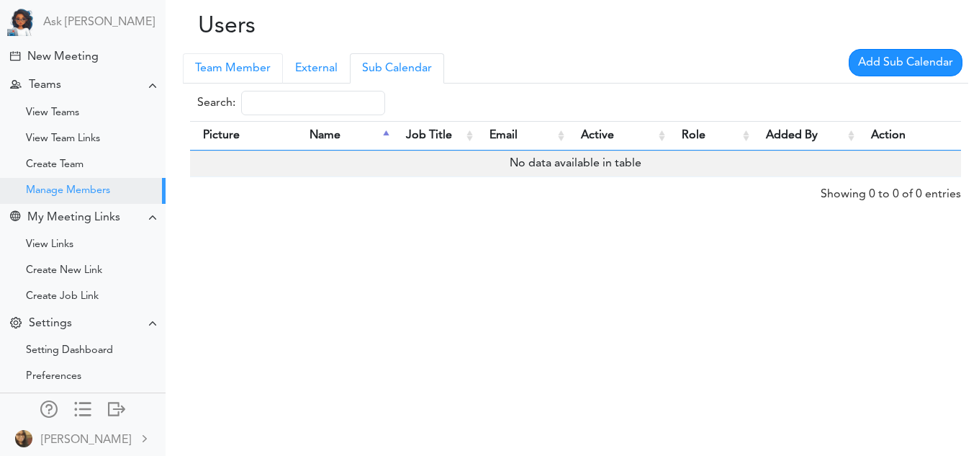
click at [229, 65] on link "Team Member" at bounding box center [233, 68] width 100 height 30
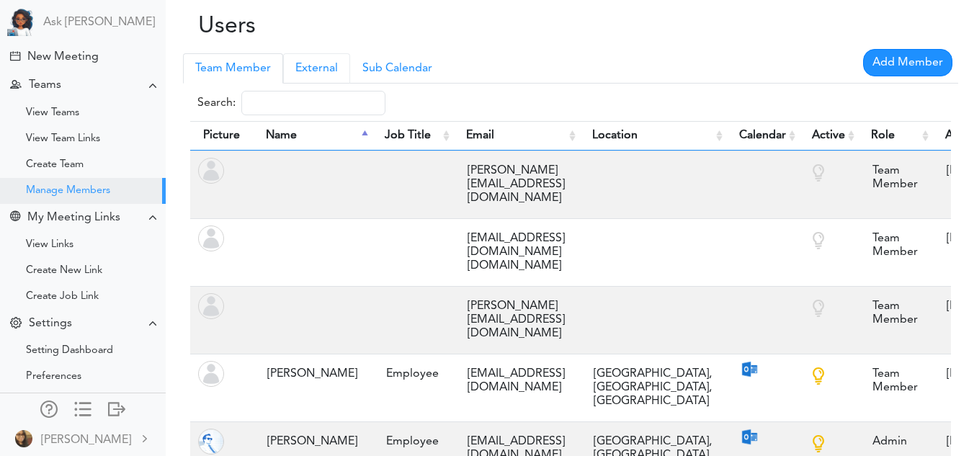
click at [329, 63] on link "External" at bounding box center [316, 68] width 67 height 30
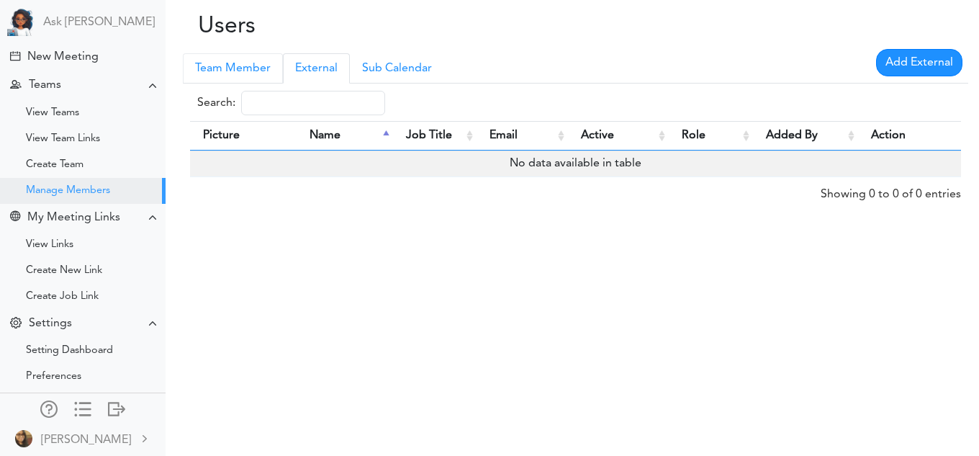
click at [231, 71] on link "Team Member" at bounding box center [233, 68] width 100 height 30
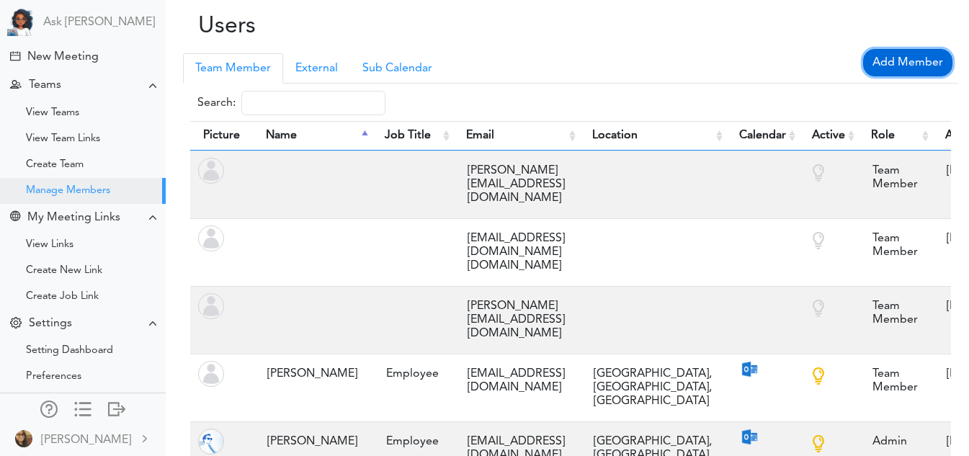
click at [914, 62] on link "Add Member" at bounding box center [907, 62] width 89 height 27
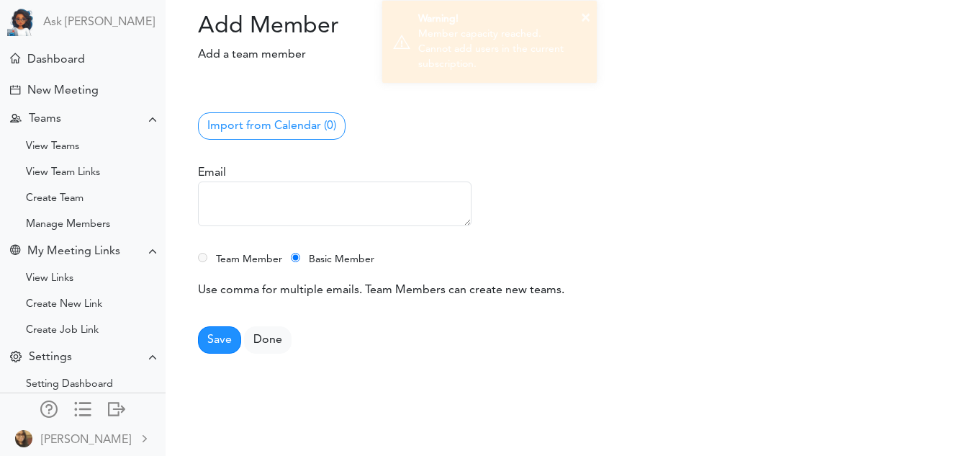
scroll to position [34, 0]
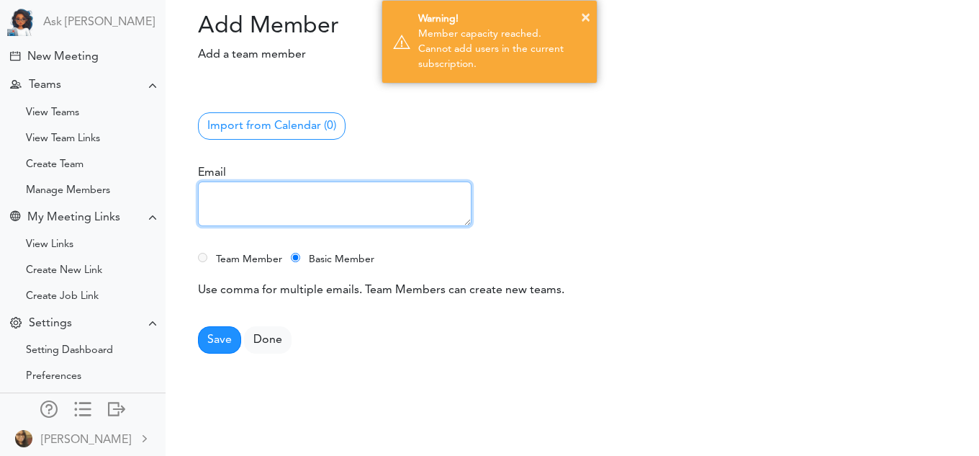
click at [230, 210] on textarea at bounding box center [335, 203] width 274 height 45
